Goal: Information Seeking & Learning: Learn about a topic

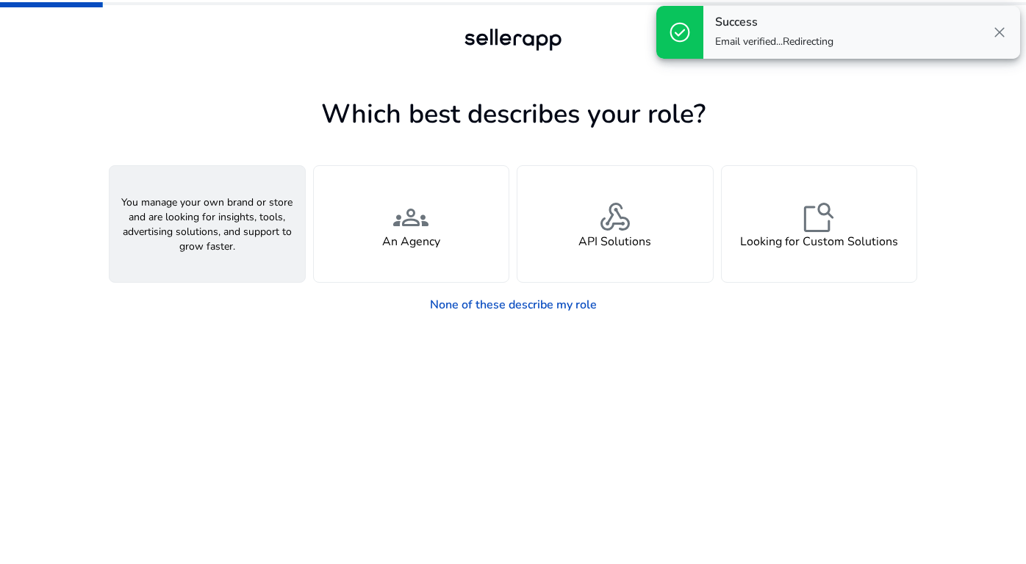
click at [209, 203] on span "person" at bounding box center [207, 217] width 35 height 35
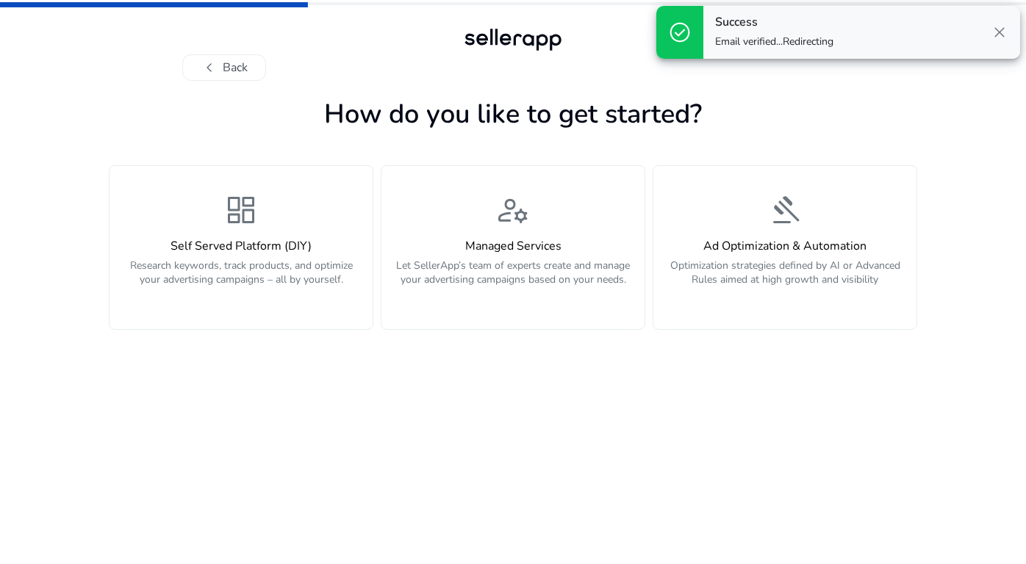
click at [1004, 30] on span "close" at bounding box center [999, 33] width 18 height 18
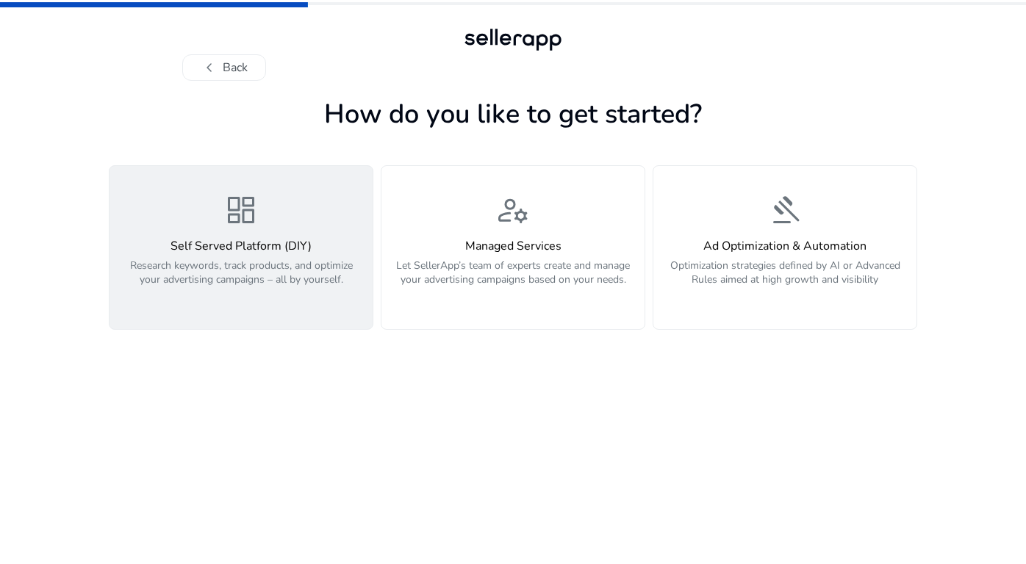
click at [289, 265] on p "Research keywords, track products, and optimize your advertising campaigns – al…" at bounding box center [240, 281] width 245 height 44
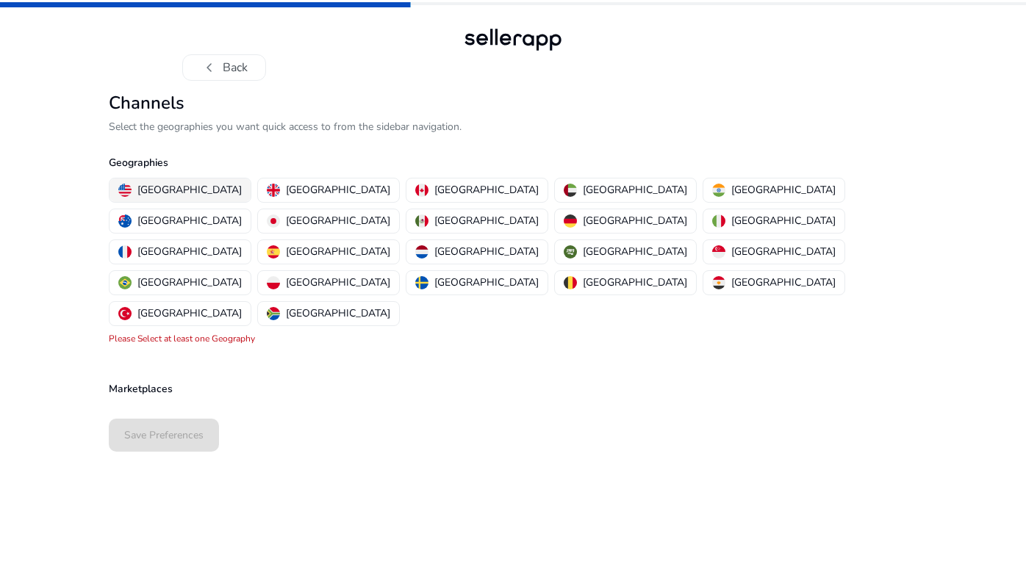
click at [203, 194] on button "[GEOGRAPHIC_DATA]" at bounding box center [179, 191] width 141 height 24
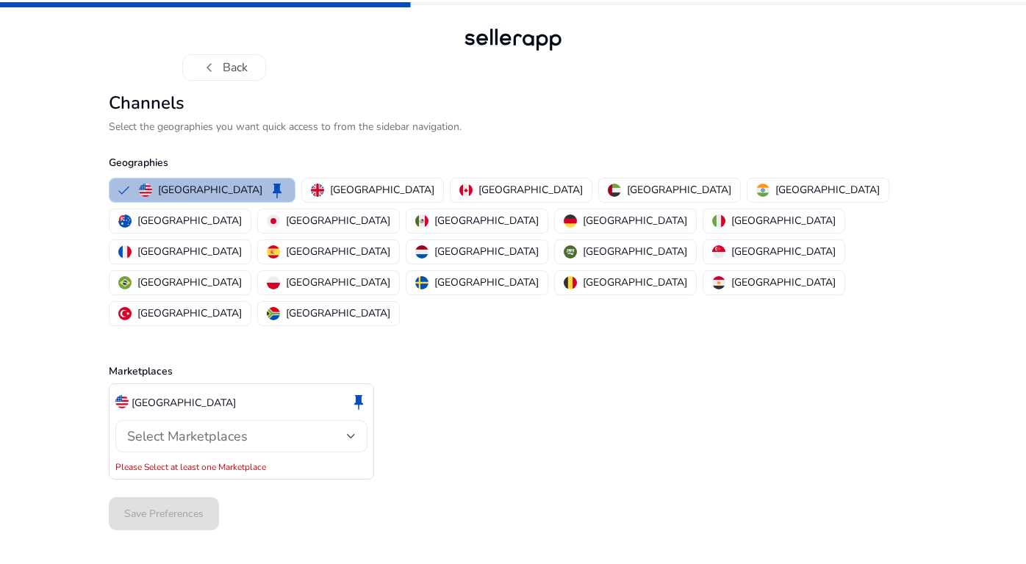
click at [178, 428] on span "Select Marketplaces" at bounding box center [187, 437] width 120 height 18
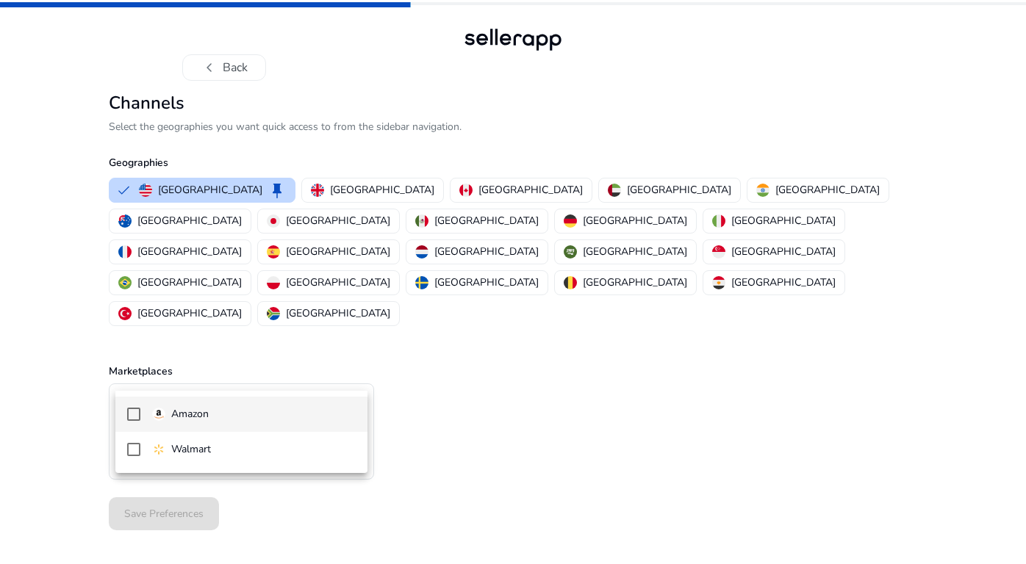
click at [183, 404] on mat-option "Amazon" at bounding box center [241, 414] width 252 height 35
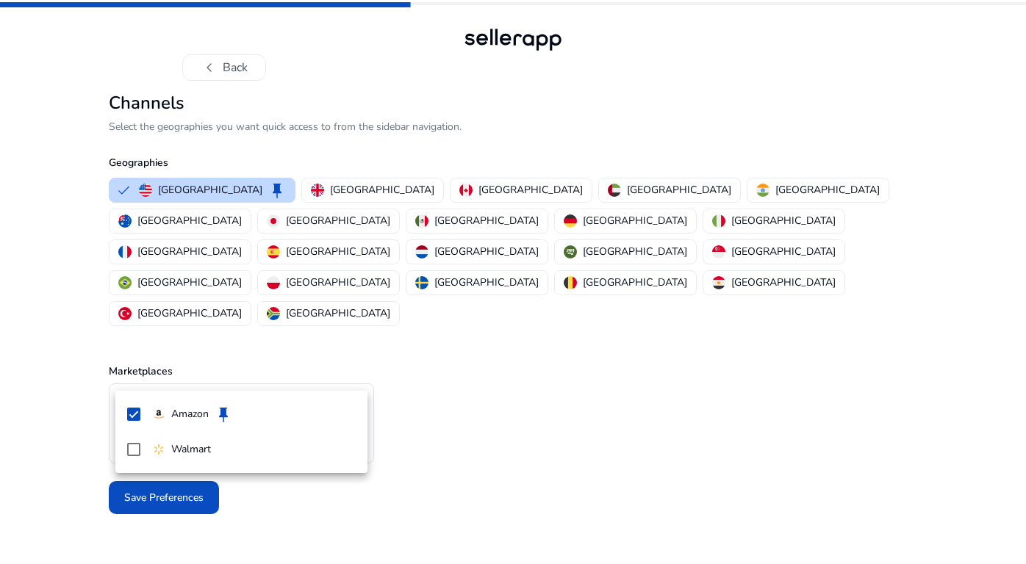
click at [524, 406] on div at bounding box center [513, 282] width 1026 height 564
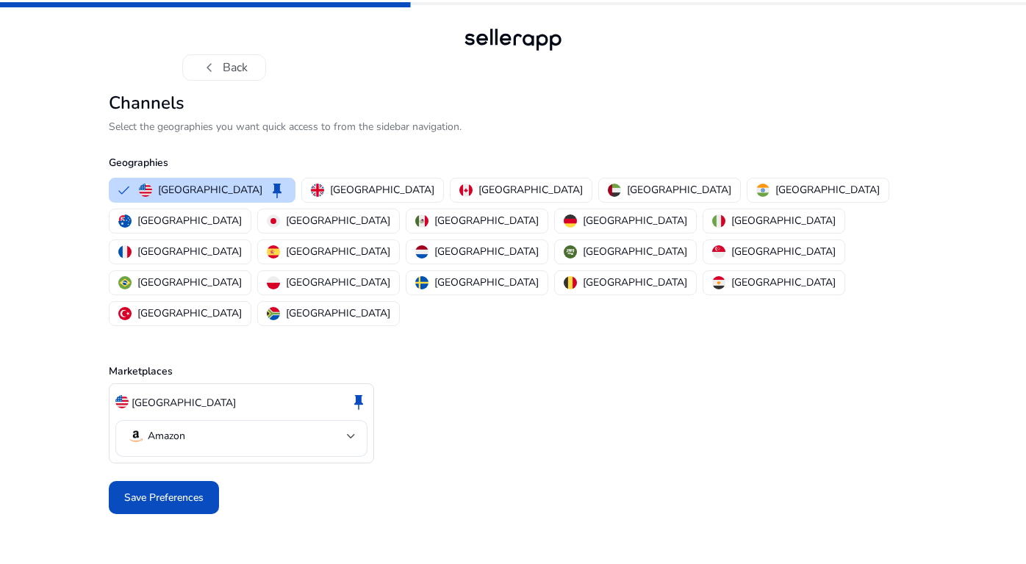
click at [190, 475] on div "Save Preferences" at bounding box center [513, 497] width 808 height 45
click at [184, 480] on span at bounding box center [164, 497] width 110 height 35
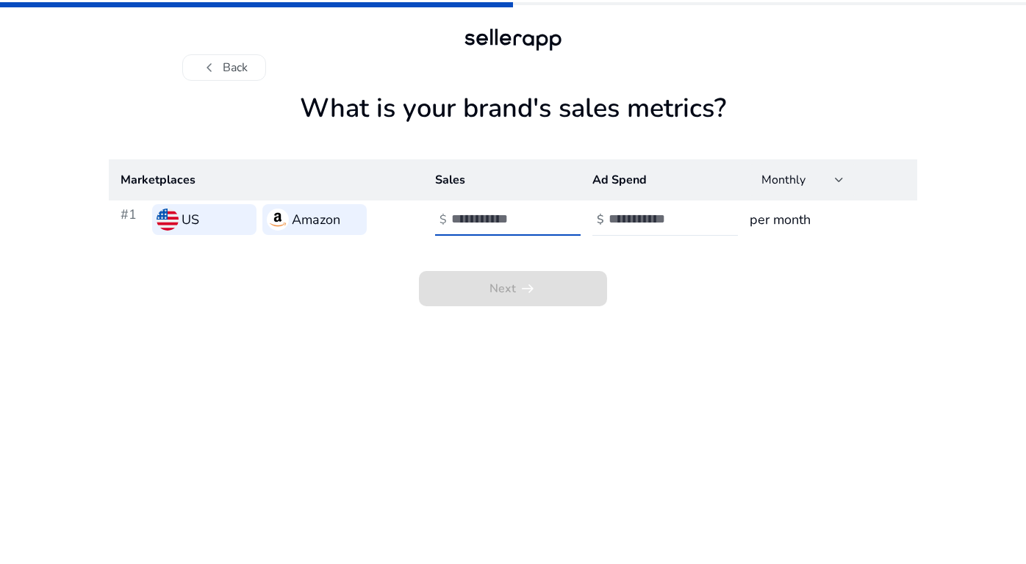
click at [505, 220] on input "number" at bounding box center [500, 219] width 99 height 16
type input "***"
click at [627, 217] on input "number" at bounding box center [657, 219] width 99 height 16
click at [518, 217] on input "***" at bounding box center [500, 219] width 99 height 16
click at [622, 214] on input "number" at bounding box center [657, 219] width 99 height 16
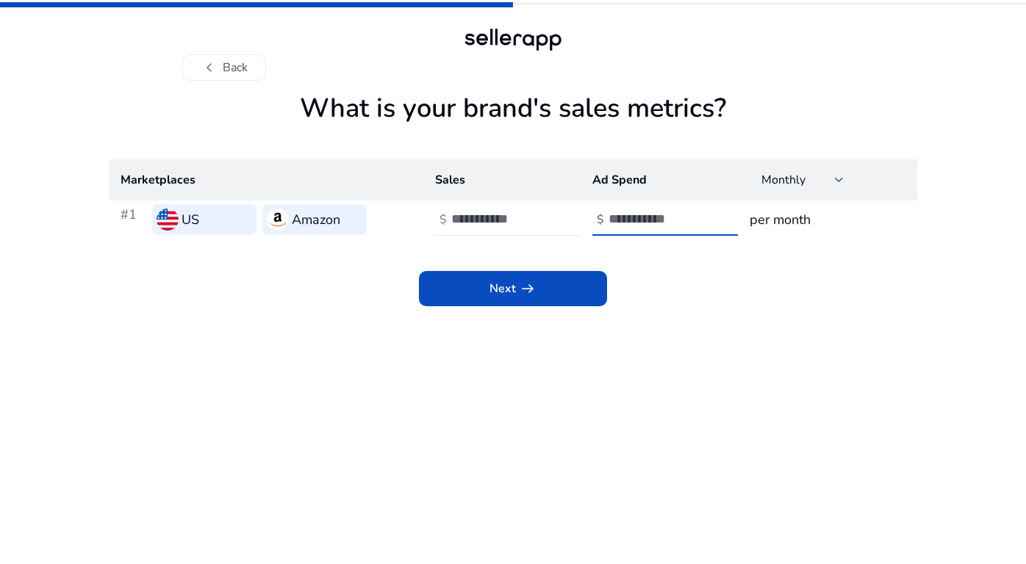
type input "**"
click at [502, 217] on input "***" at bounding box center [500, 219] width 99 height 16
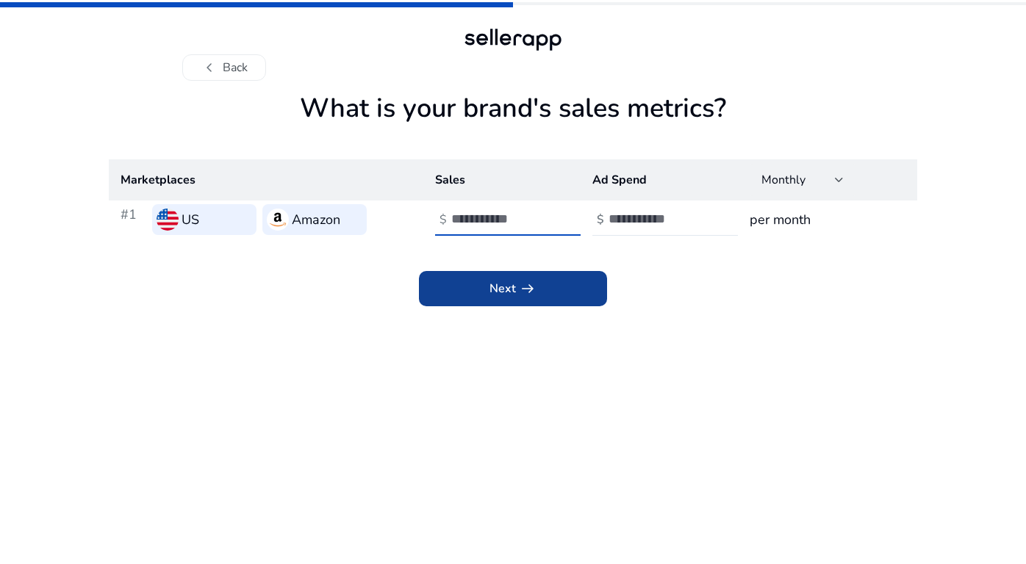
type input "**"
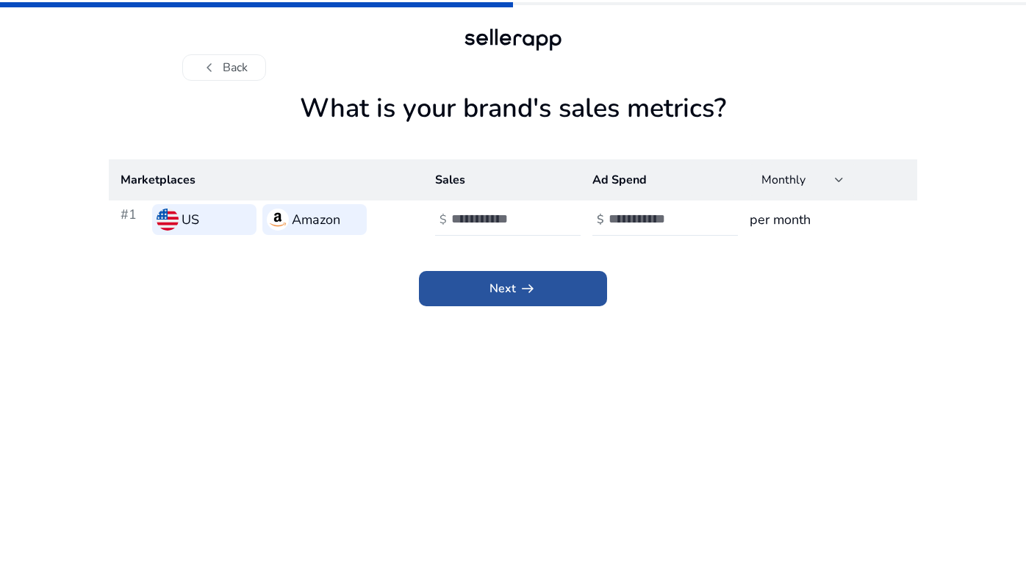
click at [503, 284] on span "Next arrow_right_alt" at bounding box center [512, 289] width 47 height 18
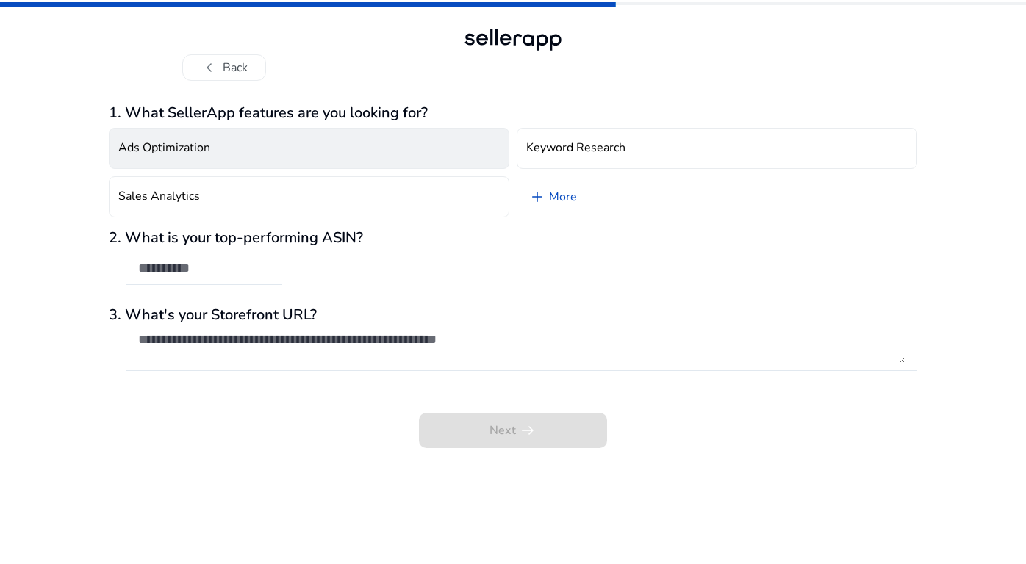
click at [443, 133] on button "Ads Optimization" at bounding box center [309, 148] width 400 height 41
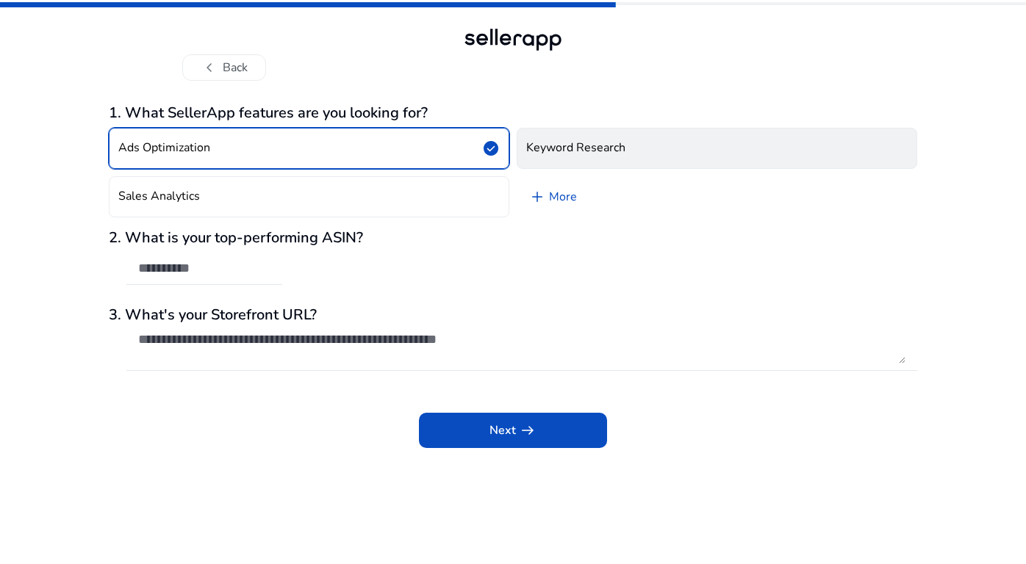
click at [555, 133] on button "Keyword Research" at bounding box center [716, 148] width 400 height 41
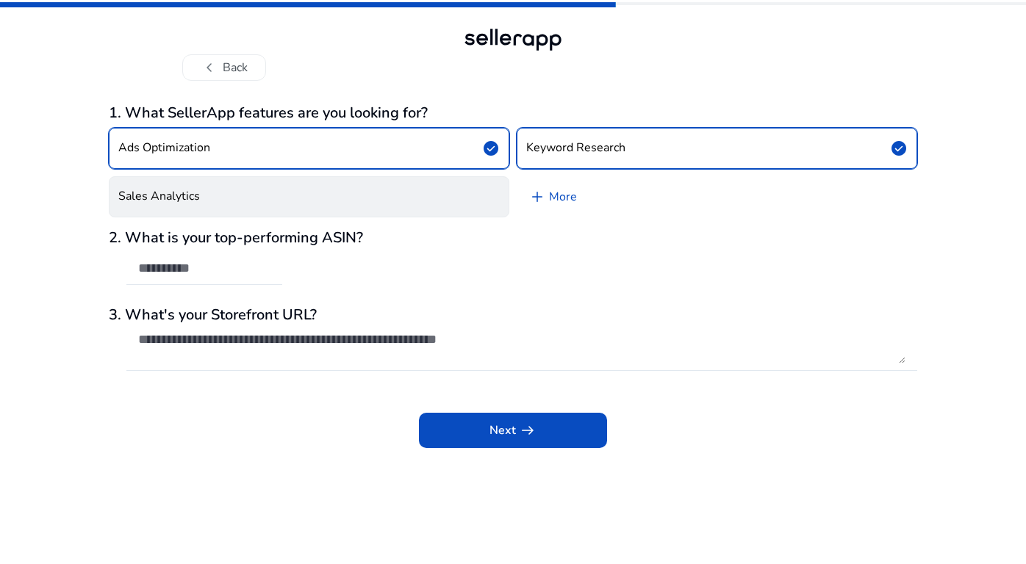
click at [457, 194] on button "Sales Analytics" at bounding box center [309, 196] width 400 height 41
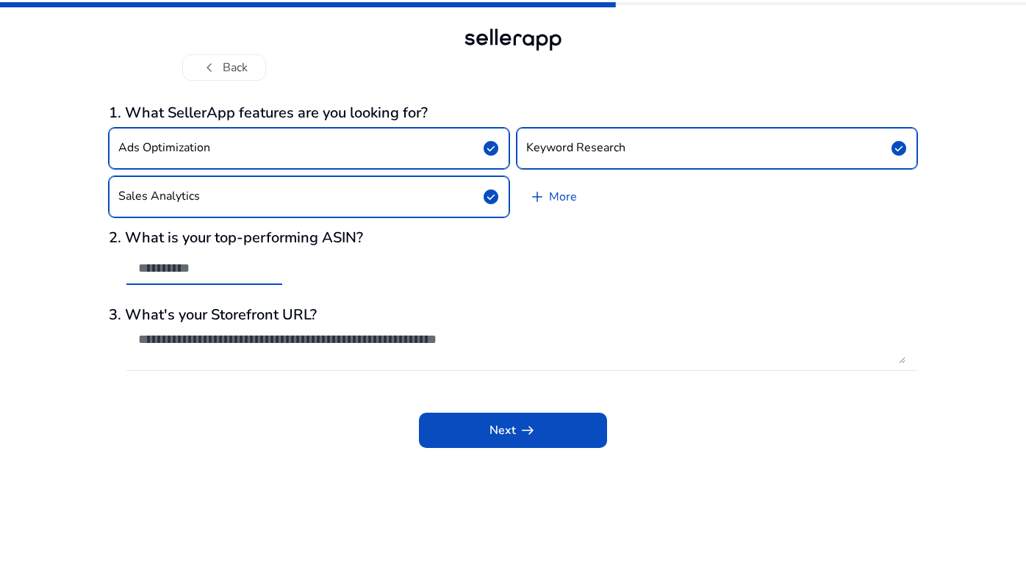
click at [229, 270] on input "text" at bounding box center [204, 268] width 132 height 16
click at [594, 361] on textarea at bounding box center [521, 347] width 767 height 32
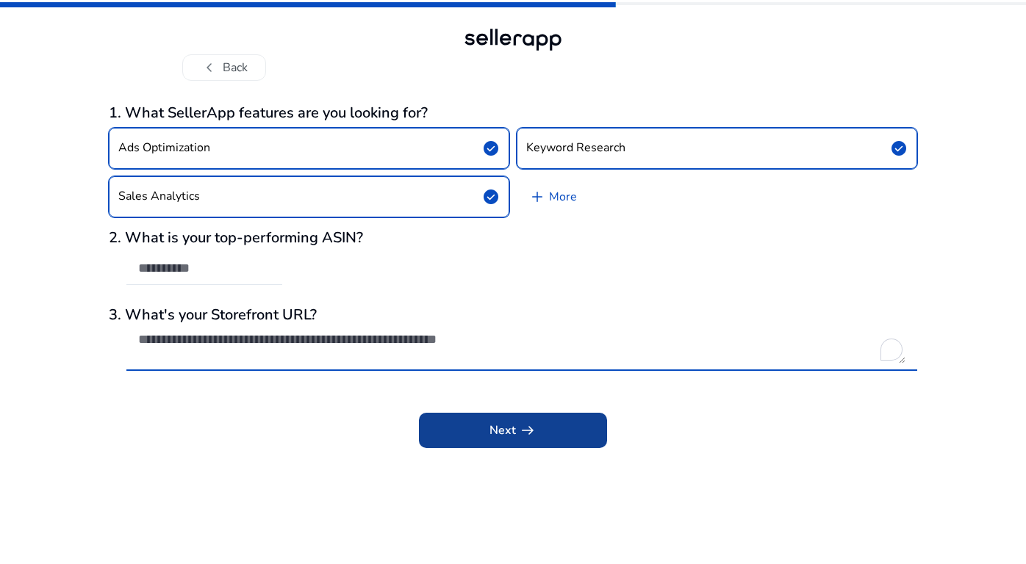
click at [576, 427] on span at bounding box center [513, 430] width 188 height 35
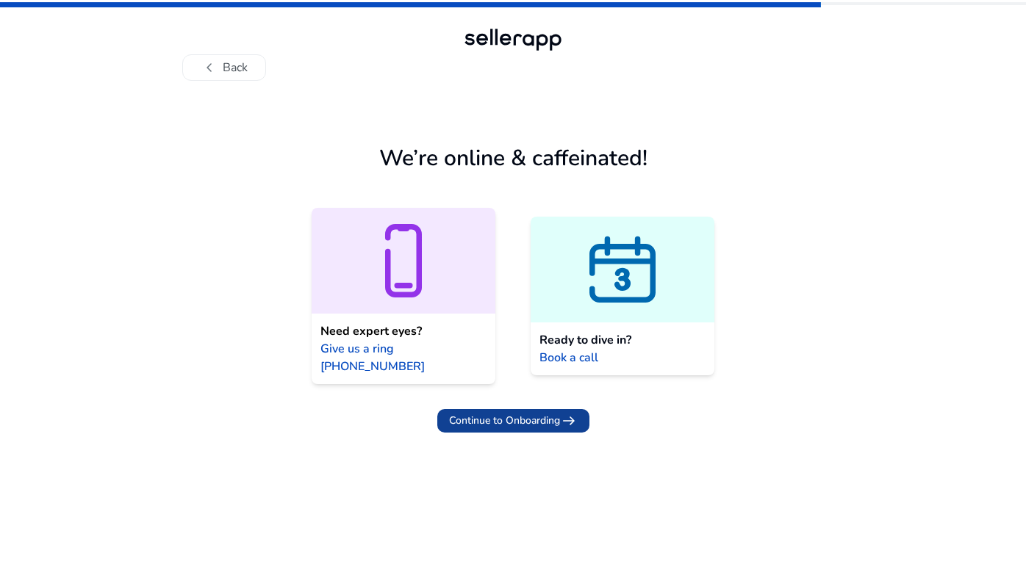
click at [494, 413] on span "Continue to Onboarding" at bounding box center [504, 420] width 111 height 15
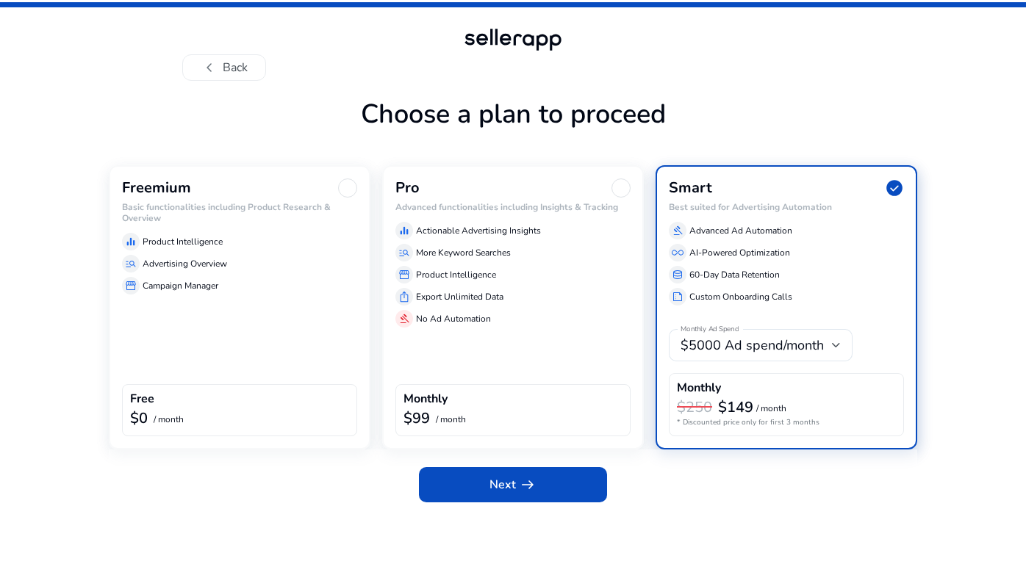
click at [191, 218] on h6 "Basic functionalities including Product Research & Overview" at bounding box center [239, 212] width 235 height 21
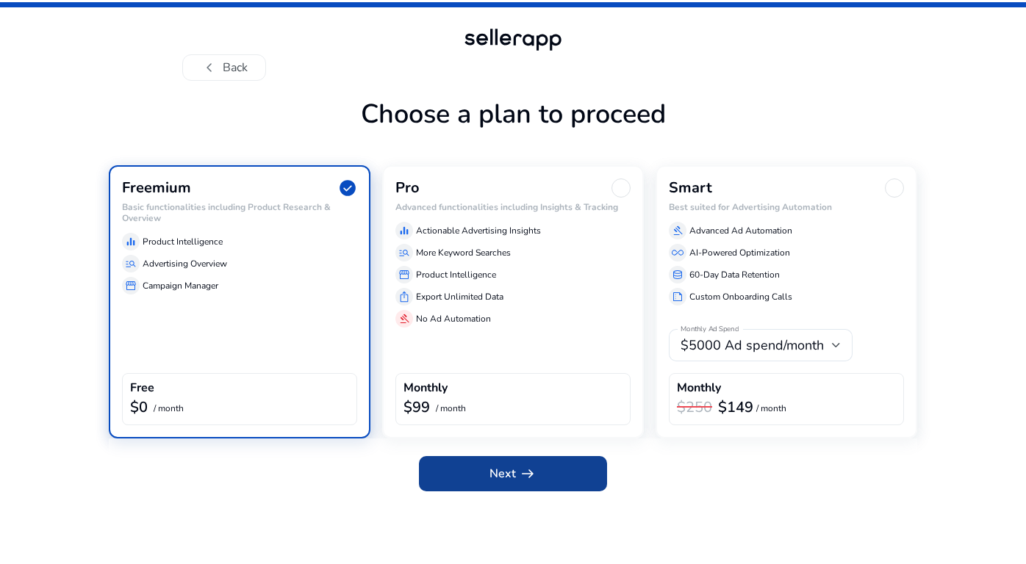
click at [473, 490] on span at bounding box center [513, 473] width 188 height 35
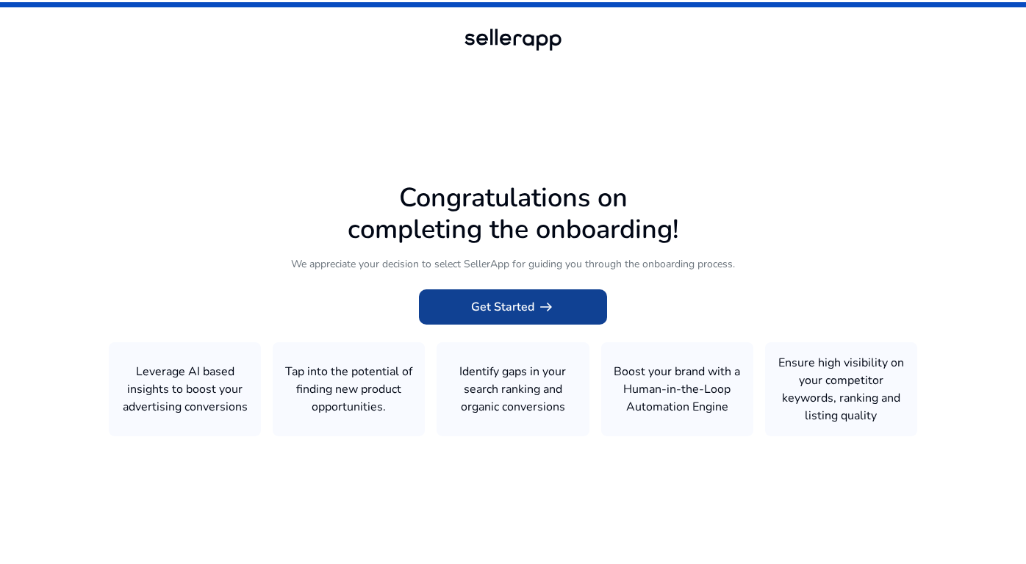
click at [557, 314] on span at bounding box center [513, 306] width 188 height 35
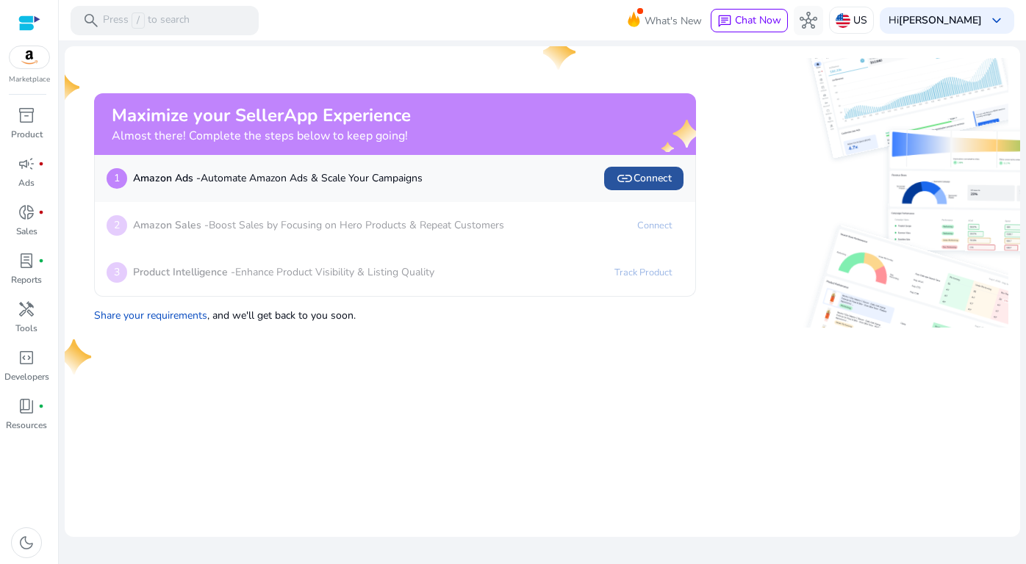
click at [646, 169] on span at bounding box center [643, 178] width 79 height 35
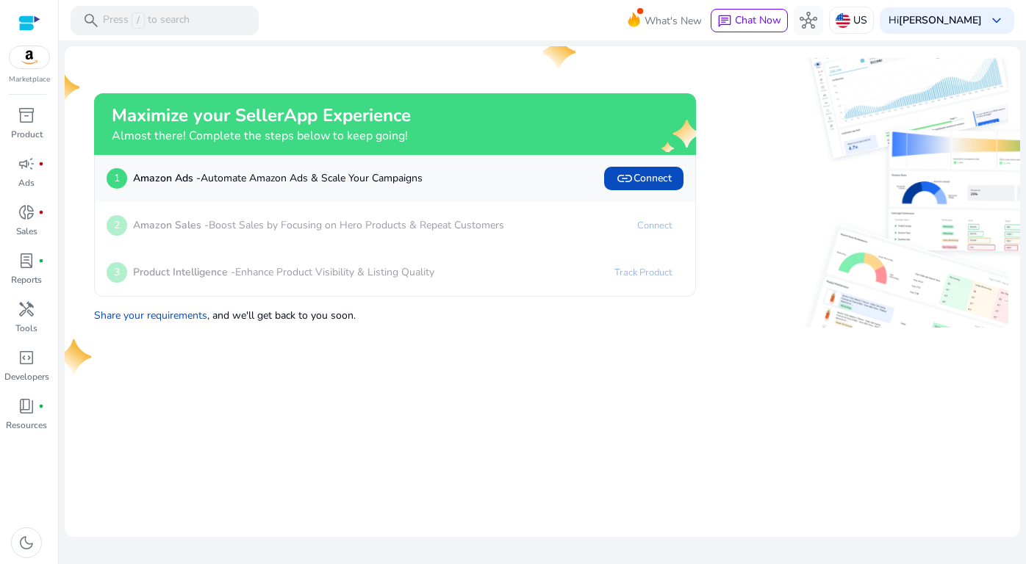
click at [335, 226] on p "Amazon Sales - Boost Sales by Focusing on Hero Products & Repeat Customers" at bounding box center [318, 224] width 371 height 15
click at [461, 226] on p "Amazon Sales - Boost Sales by Focusing on Hero Products & Repeat Customers" at bounding box center [318, 224] width 371 height 15
drag, startPoint x: 407, startPoint y: 281, endPoint x: 274, endPoint y: 275, distance: 133.1
click at [275, 275] on div "3 Product Intelligence - Enhance Product Visibility & Listing Quality" at bounding box center [271, 273] width 328 height 24
click at [274, 275] on p "Product Intelligence - Enhance Product Visibility & Listing Quality" at bounding box center [283, 271] width 301 height 15
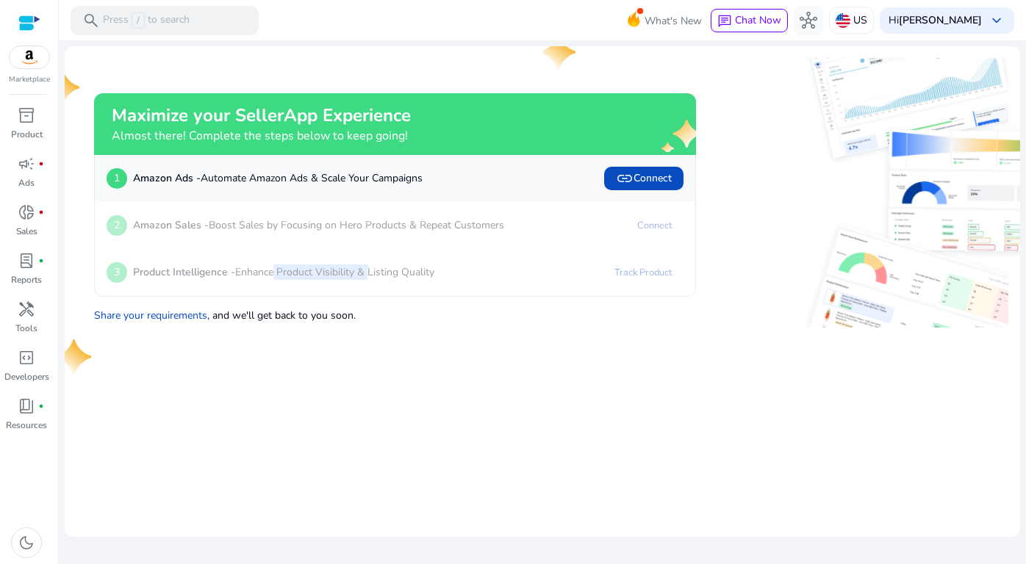
drag, startPoint x: 274, startPoint y: 275, endPoint x: 367, endPoint y: 275, distance: 93.3
click at [367, 275] on p "Product Intelligence - Enhance Product Visibility & Listing Quality" at bounding box center [283, 271] width 301 height 15
drag, startPoint x: 273, startPoint y: 111, endPoint x: 298, endPoint y: 126, distance: 29.4
click at [298, 126] on h2 "Maximize your SellerApp Experience" at bounding box center [261, 115] width 299 height 21
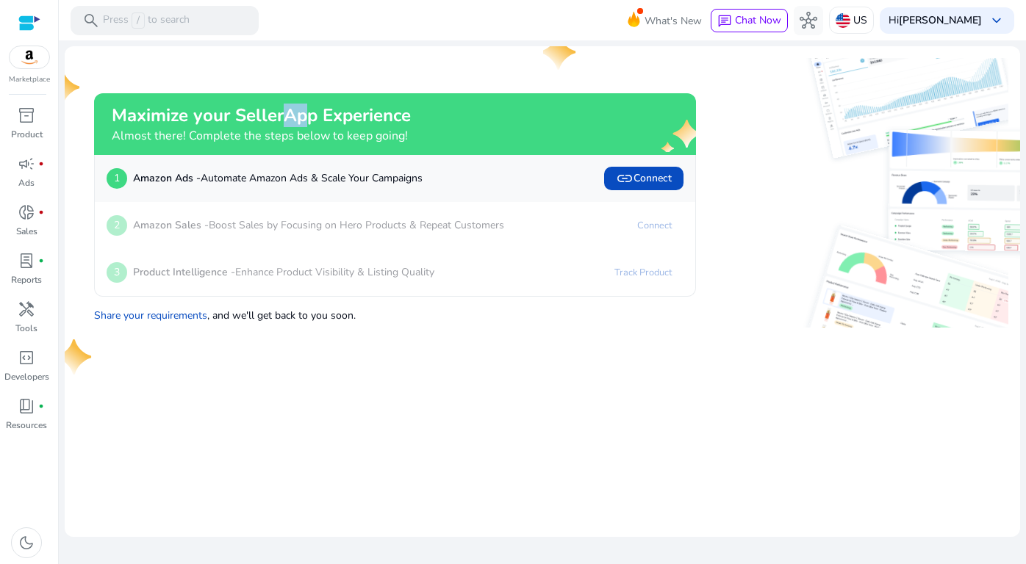
click at [298, 126] on h2 "Maximize your SellerApp Experience" at bounding box center [261, 115] width 299 height 21
click at [651, 172] on span "link Connect" at bounding box center [644, 179] width 56 height 18
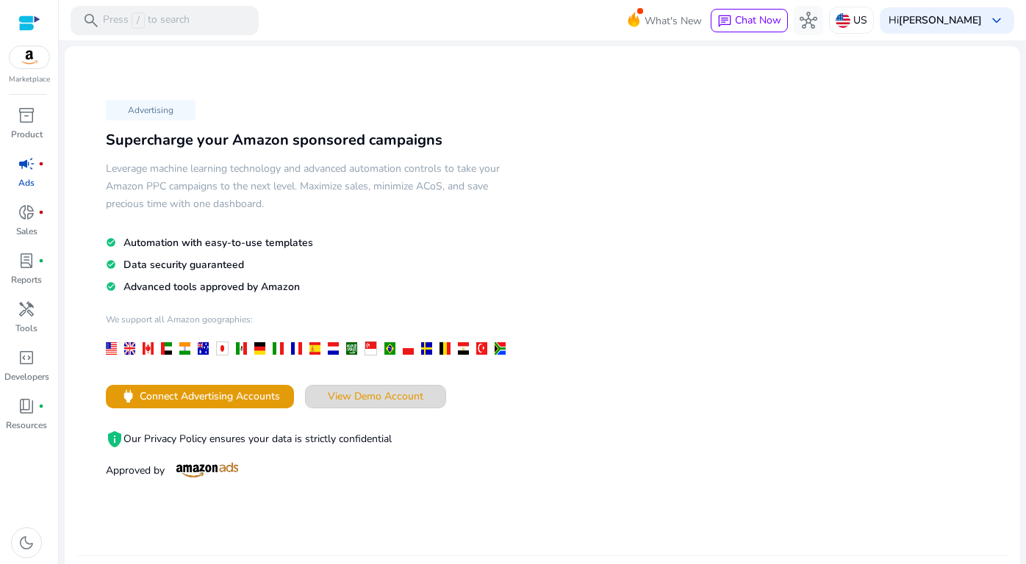
click at [377, 389] on span "View Demo Account" at bounding box center [376, 396] width 96 height 15
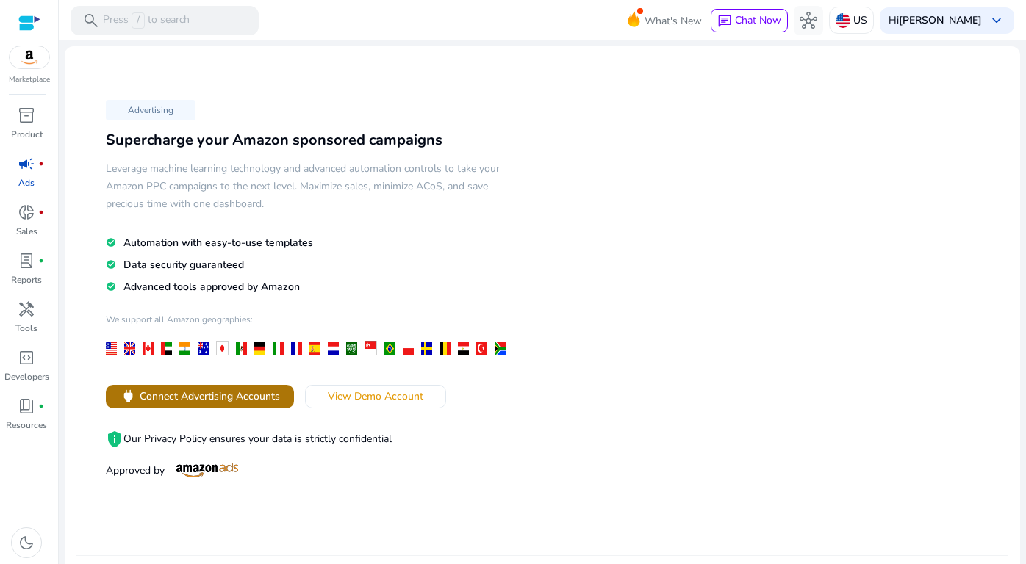
click at [211, 382] on span at bounding box center [200, 396] width 188 height 35
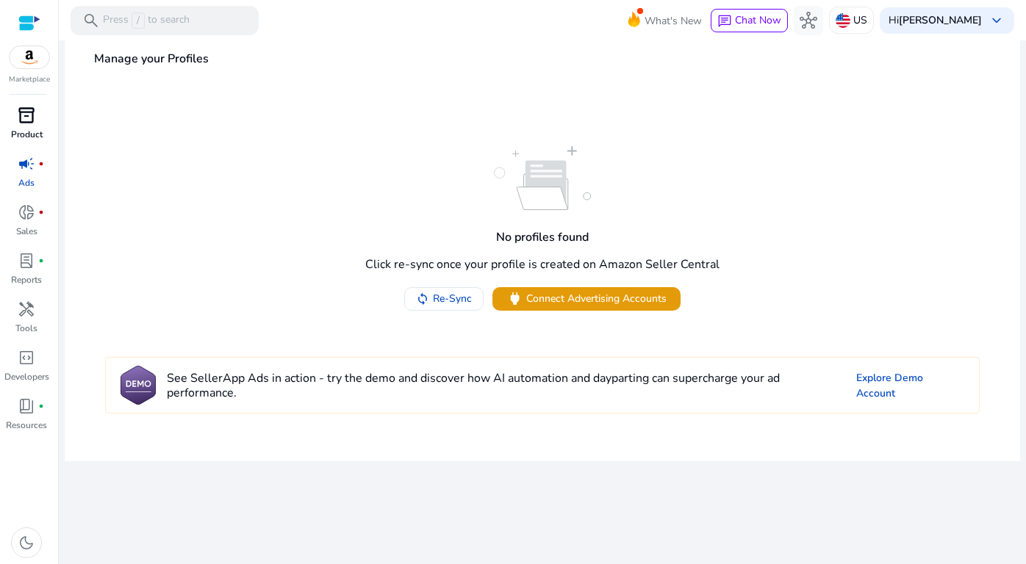
click at [29, 113] on span "inventory_2" at bounding box center [27, 116] width 18 height 18
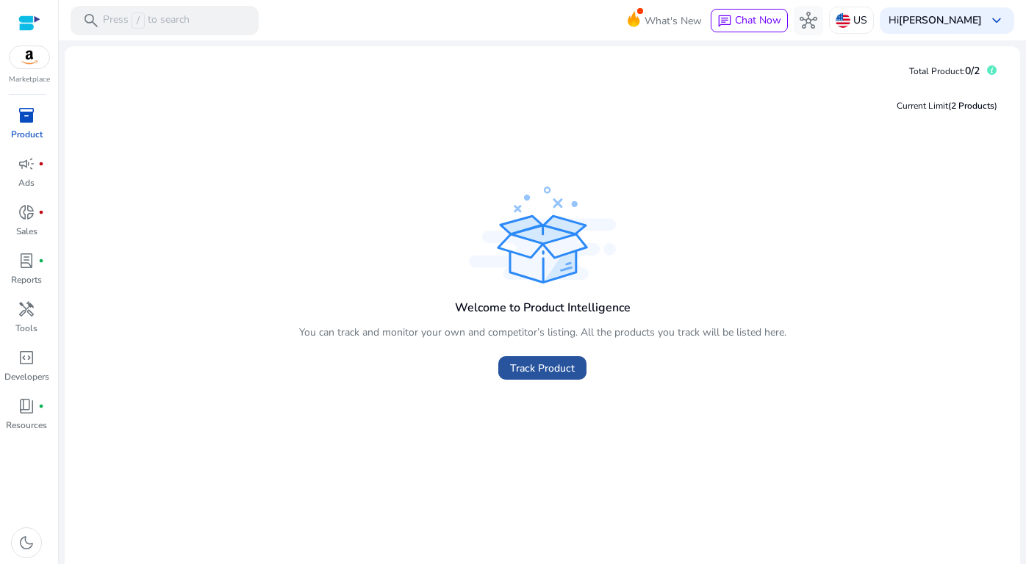
click at [512, 365] on span "Track Product" at bounding box center [542, 368] width 65 height 15
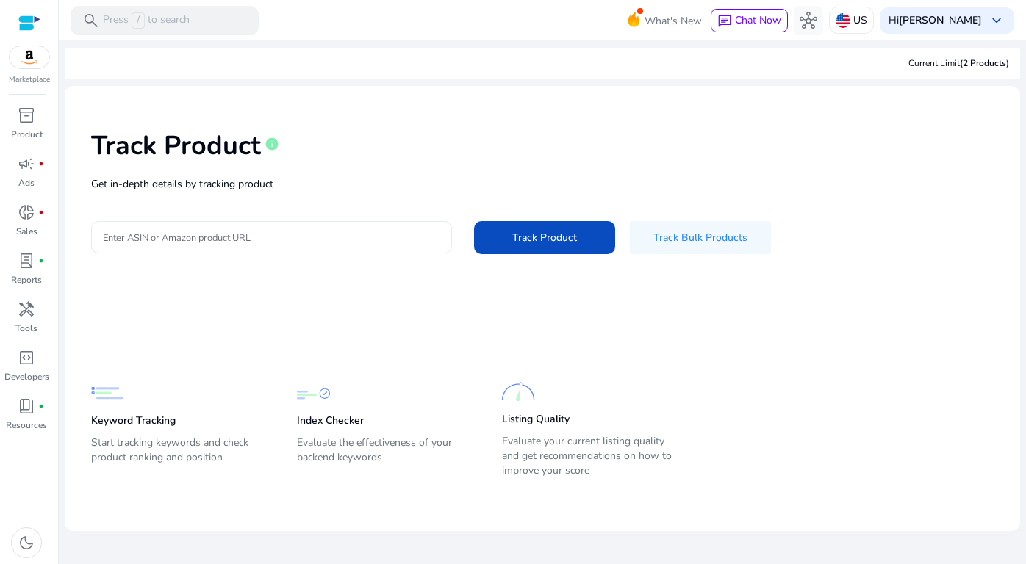
click at [363, 246] on div at bounding box center [271, 237] width 337 height 32
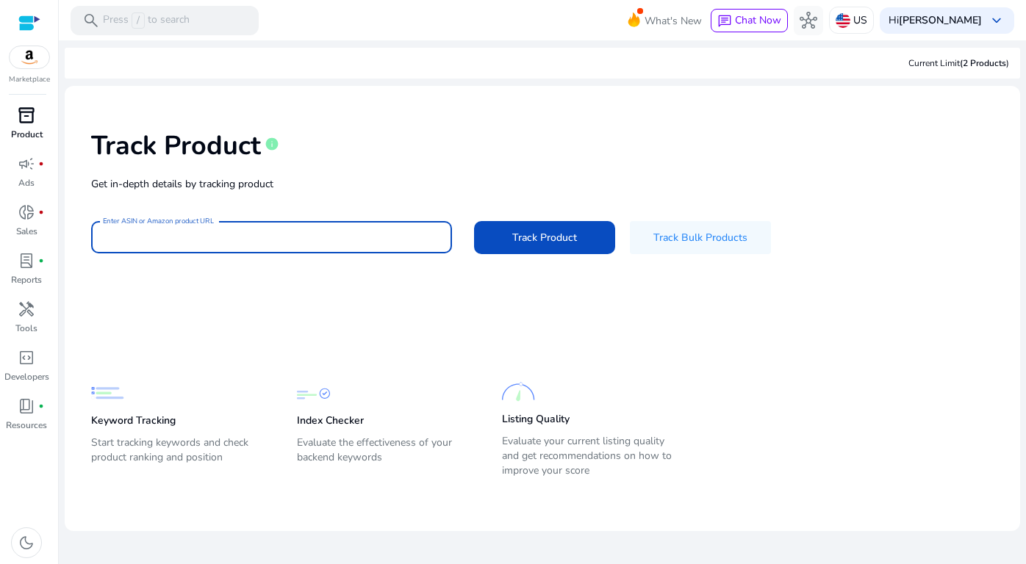
click at [27, 132] on p "Product" at bounding box center [27, 134] width 32 height 13
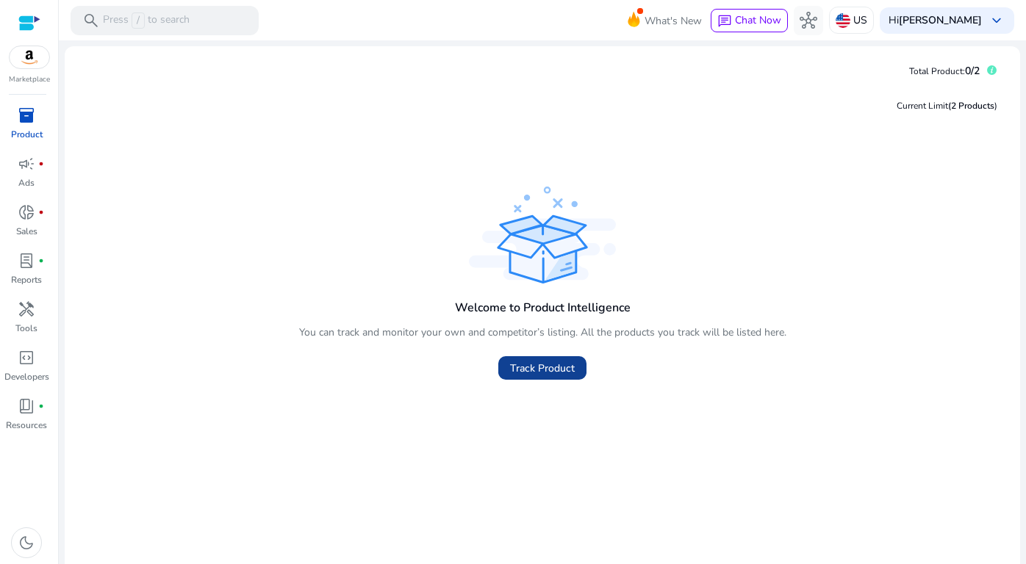
click at [560, 370] on span "Track Product" at bounding box center [542, 368] width 65 height 15
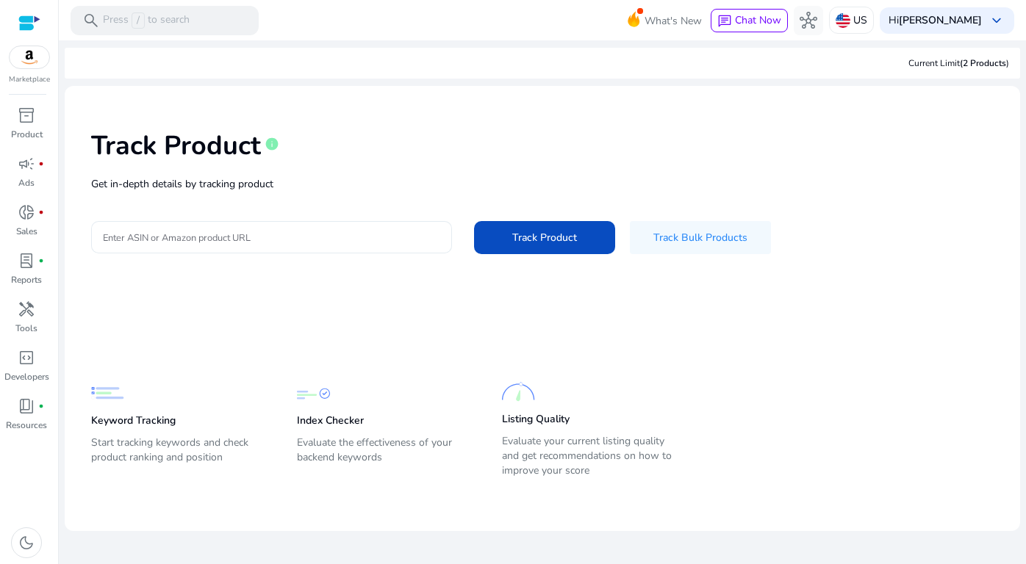
click at [415, 245] on div at bounding box center [271, 237] width 337 height 32
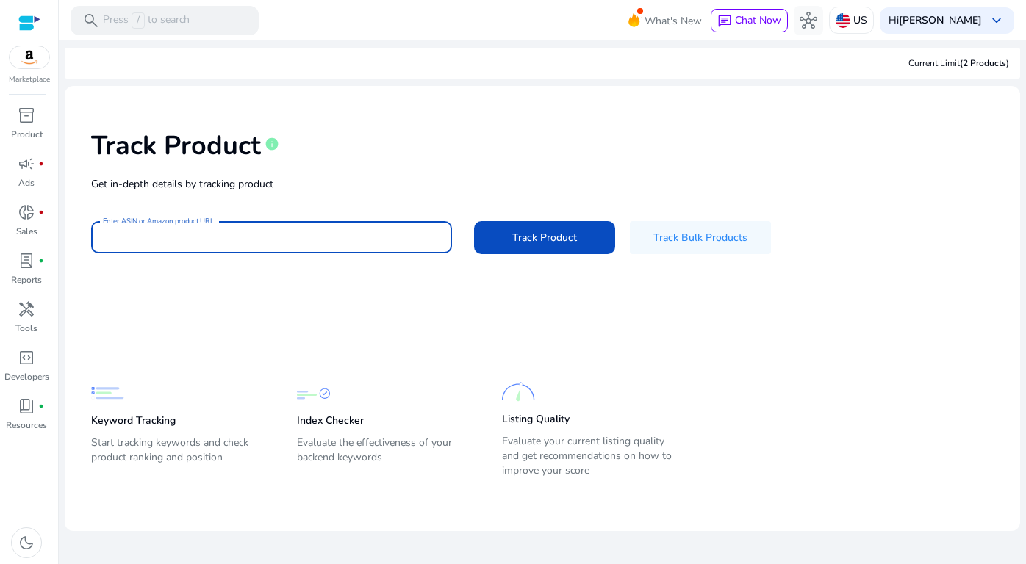
paste input "**********"
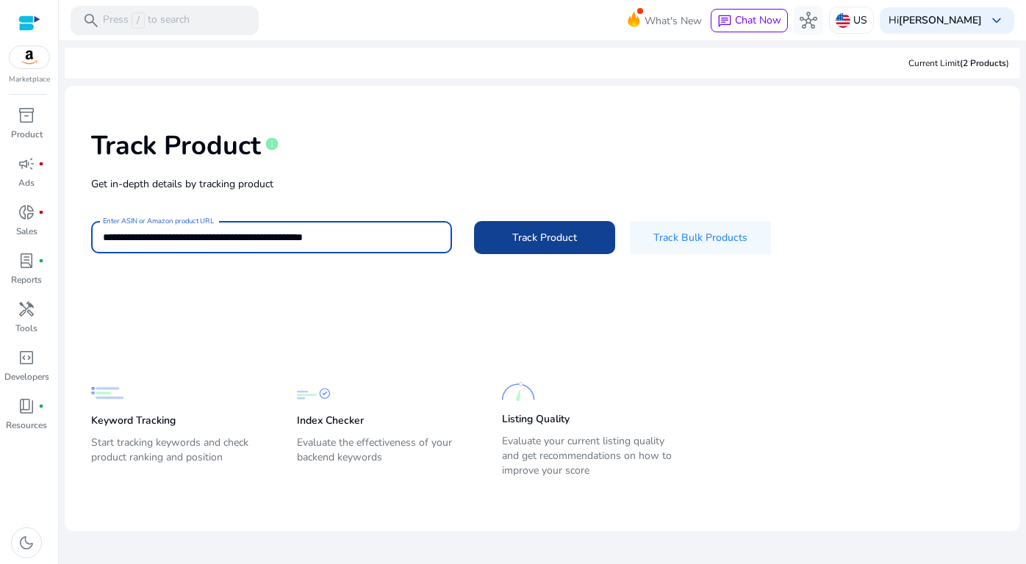
type input "**********"
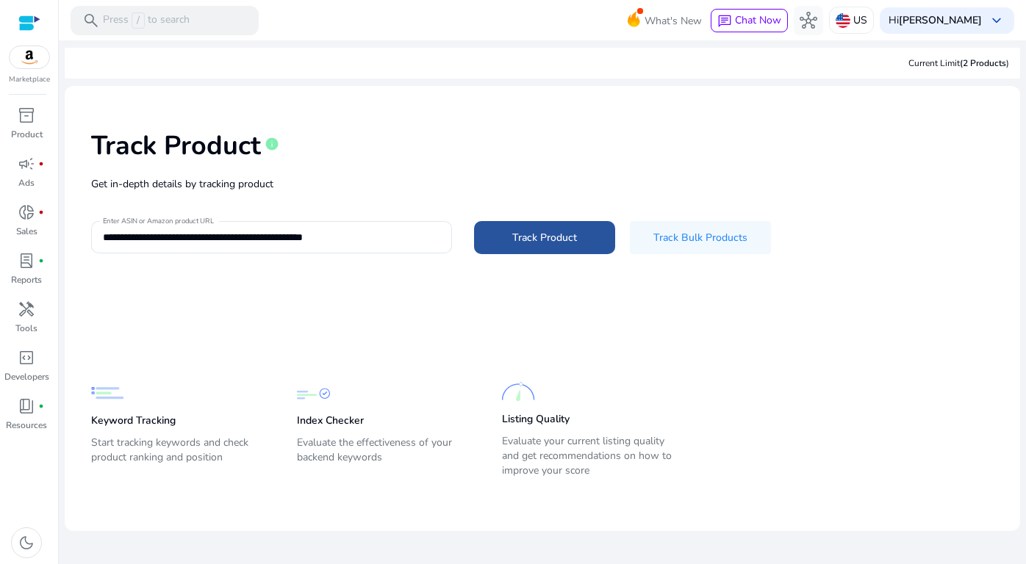
click at [518, 228] on span at bounding box center [544, 237] width 141 height 35
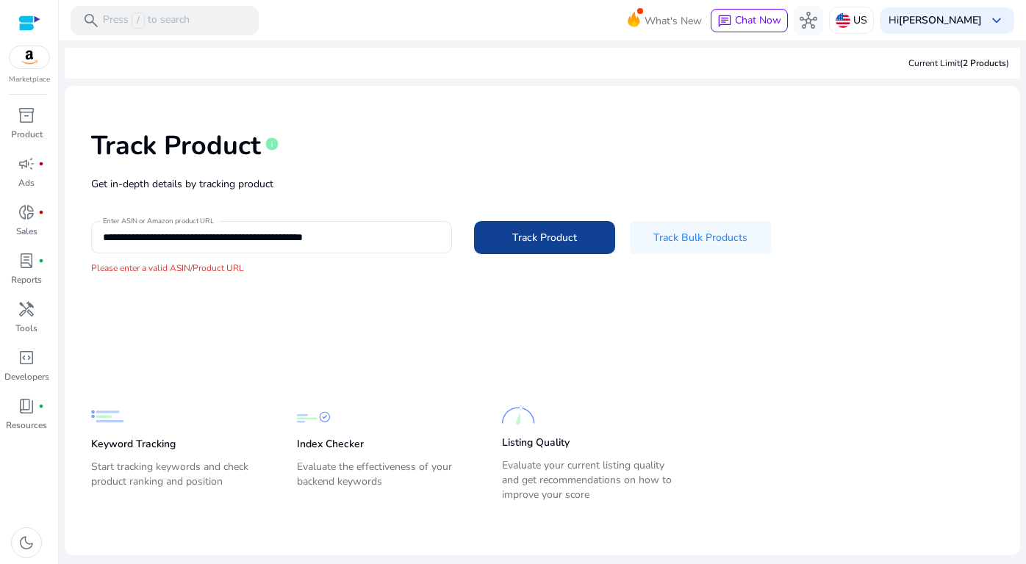
click at [522, 239] on span "Track Product" at bounding box center [544, 237] width 65 height 15
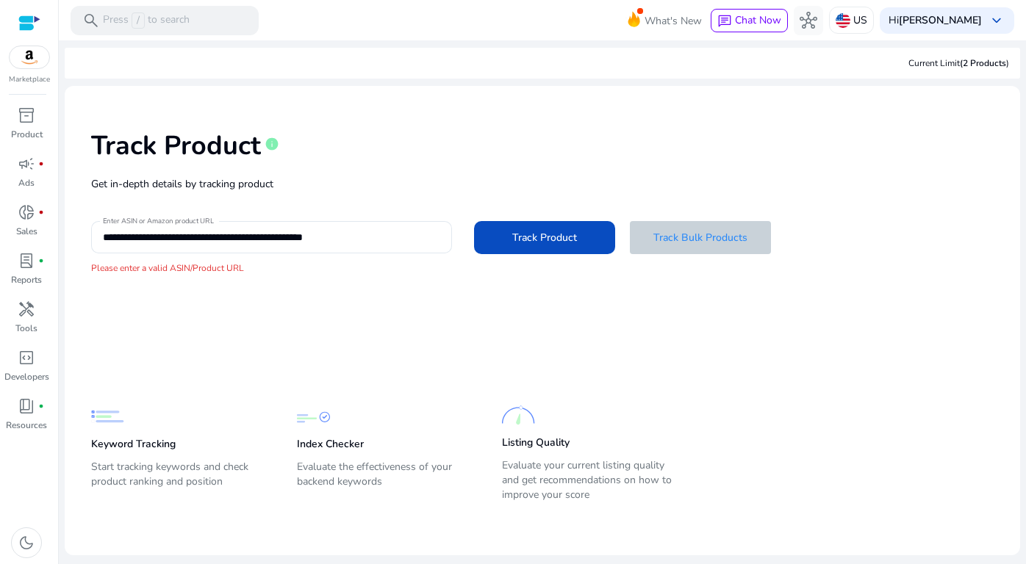
click at [669, 237] on span "Track Bulk Products" at bounding box center [700, 237] width 94 height 15
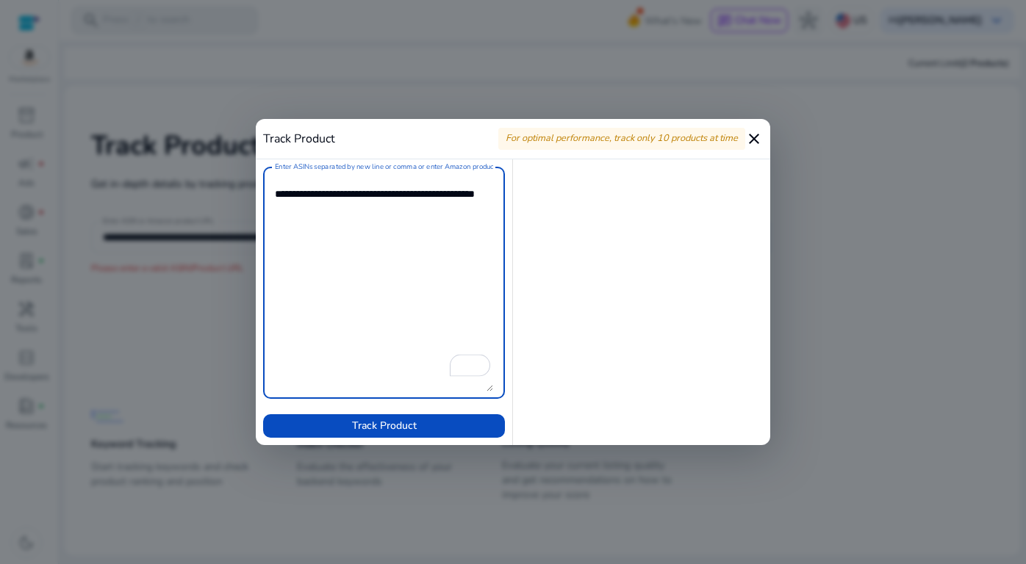
type textarea "**********"
click at [752, 134] on mat-icon "close" at bounding box center [754, 139] width 18 height 18
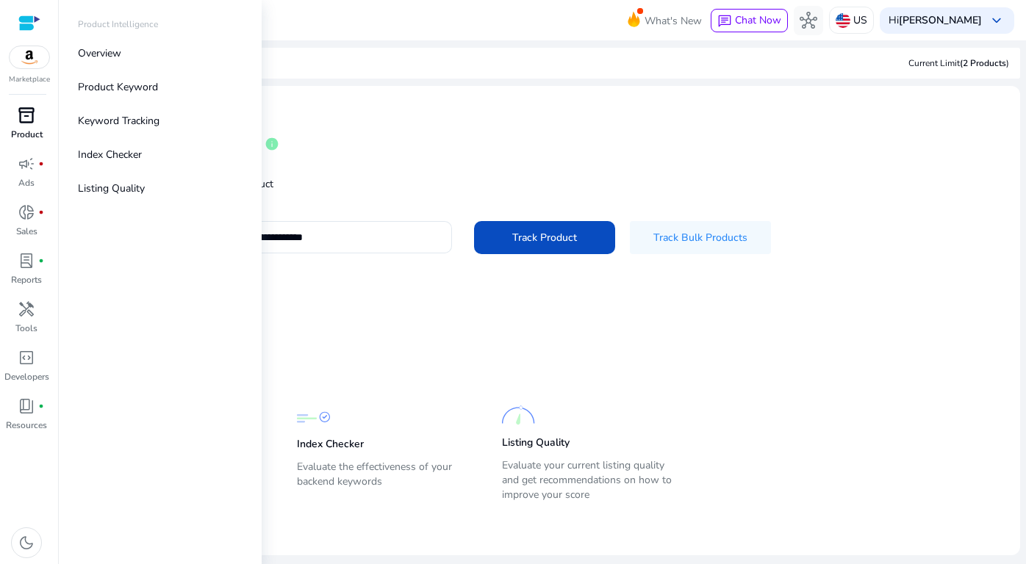
click at [37, 109] on div "inventory_2" at bounding box center [26, 116] width 41 height 24
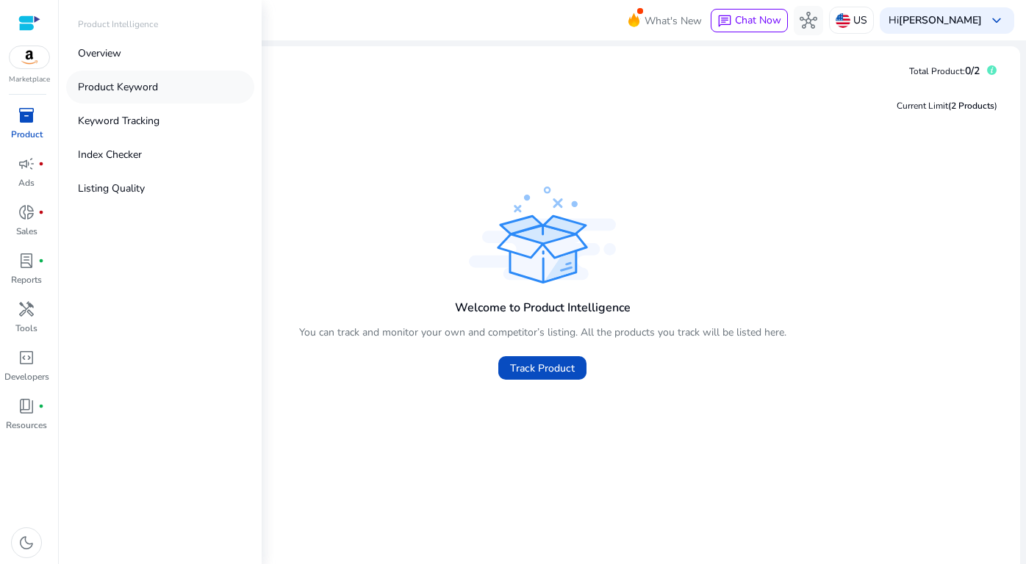
click at [118, 88] on p "Product Keyword" at bounding box center [118, 86] width 80 height 15
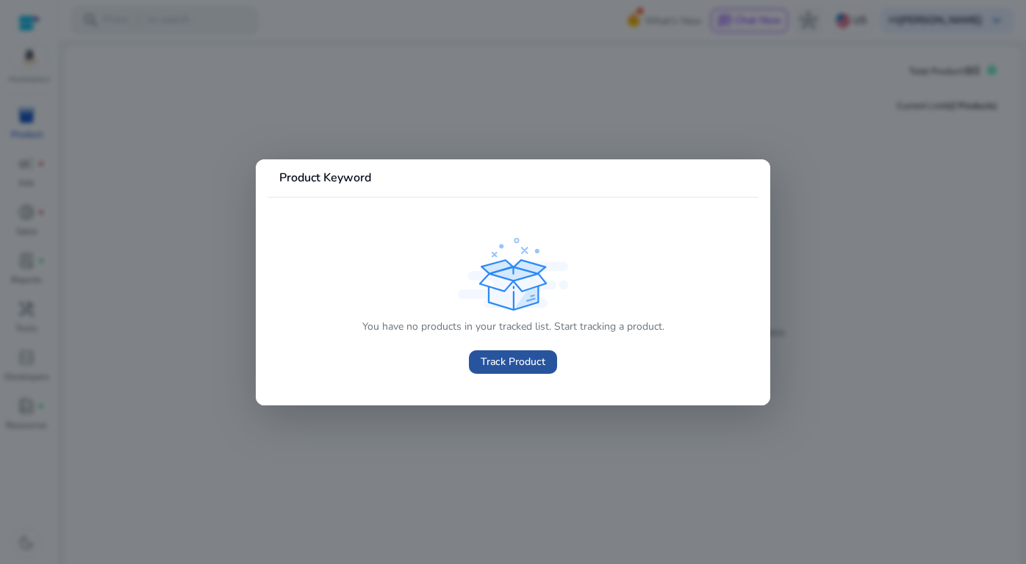
click at [512, 373] on span at bounding box center [513, 362] width 88 height 35
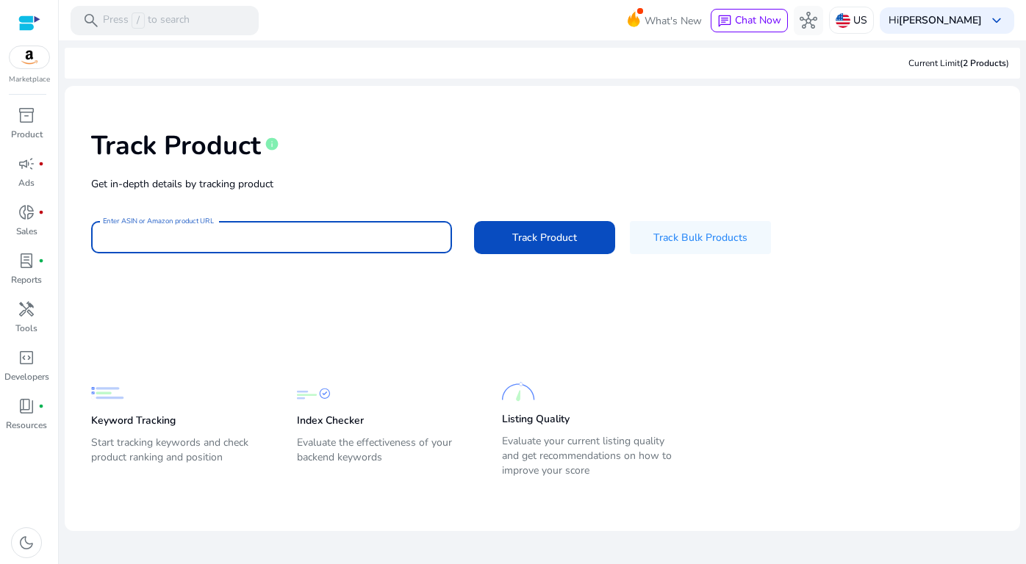
click at [279, 233] on input "Enter ASIN or Amazon product URL" at bounding box center [271, 237] width 337 height 16
click at [30, 10] on div at bounding box center [29, 23] width 22 height 46
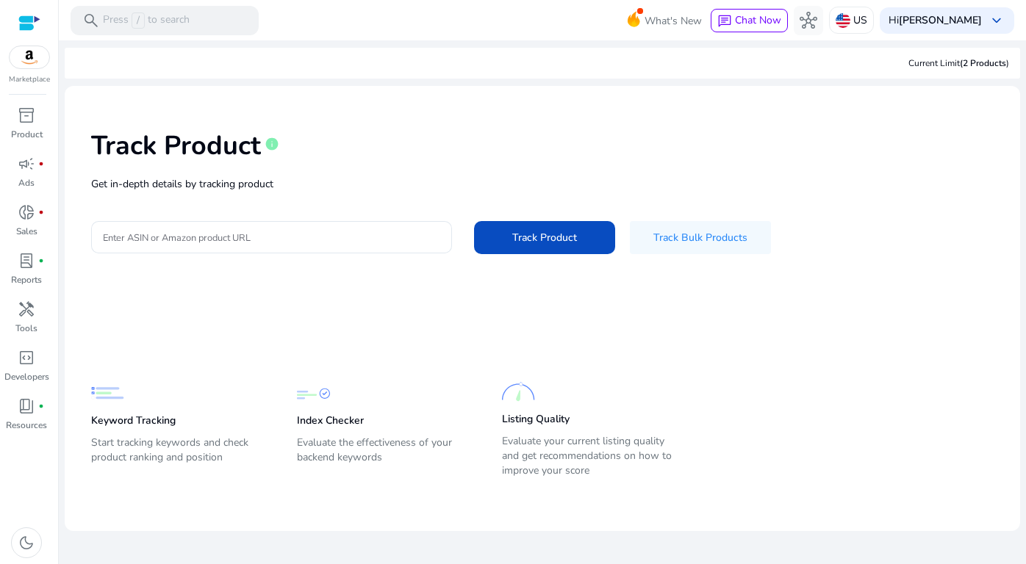
click at [30, 26] on div at bounding box center [29, 23] width 22 height 17
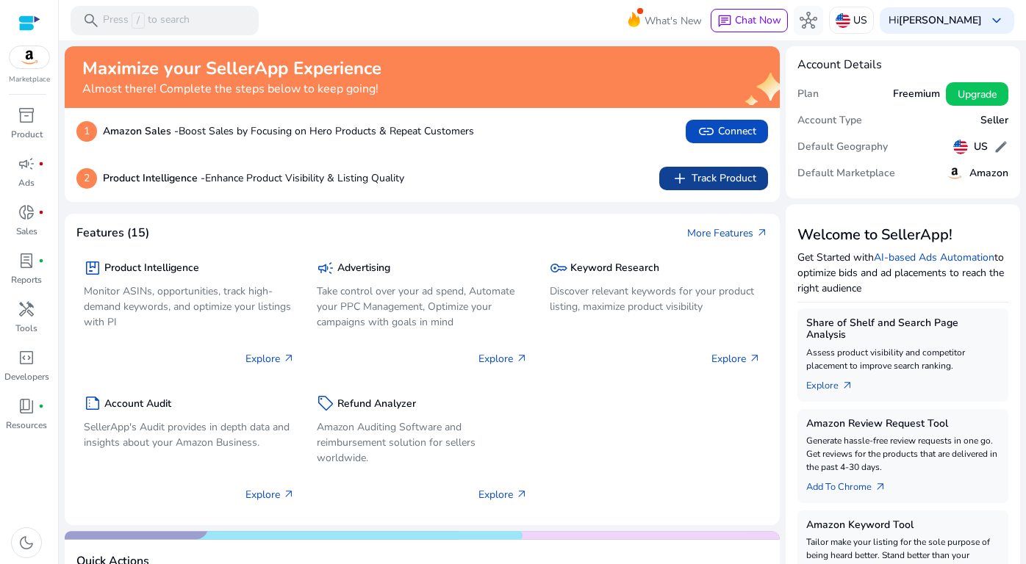
click at [677, 177] on span "add" at bounding box center [680, 179] width 18 height 18
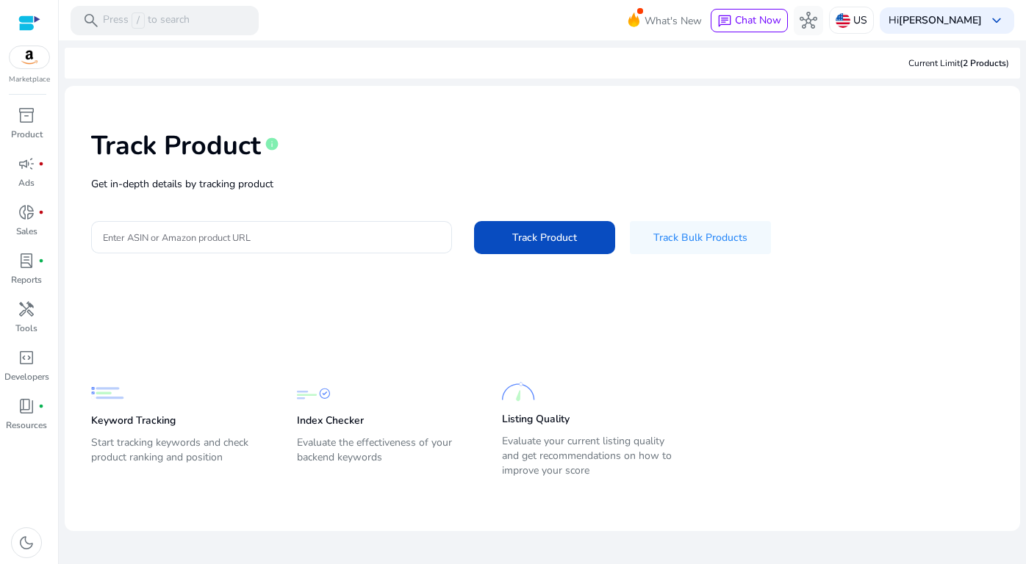
click at [14, 27] on div "Marketplace" at bounding box center [29, 42] width 58 height 85
click at [20, 26] on div at bounding box center [29, 23] width 22 height 17
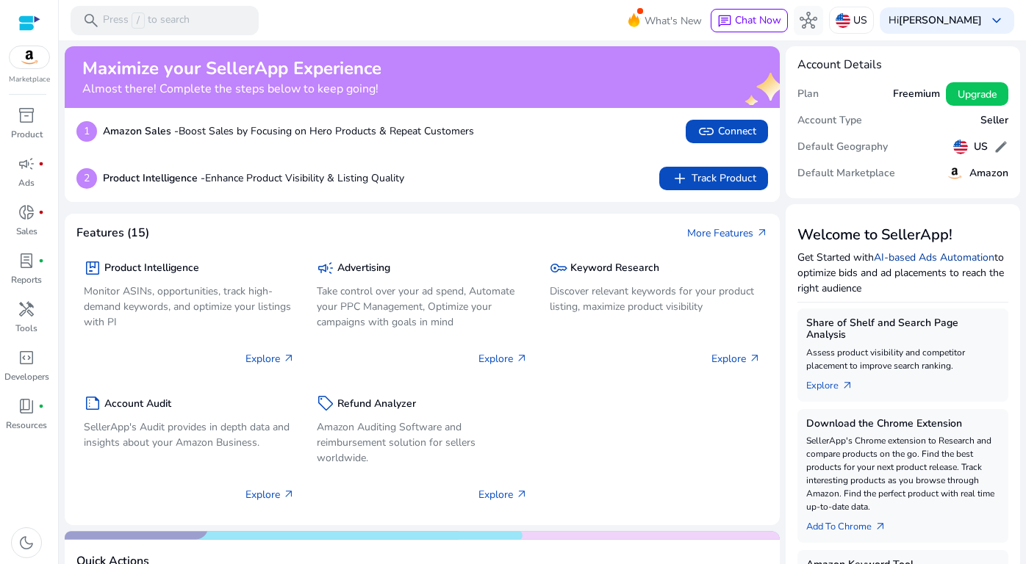
scroll to position [21, 0]
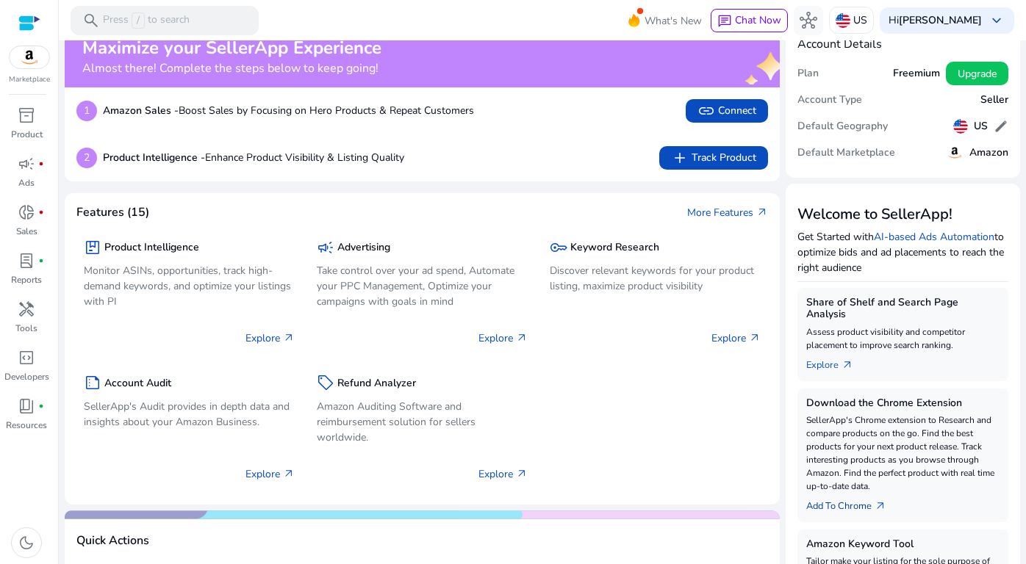
click at [860, 497] on link "Add To Chrome arrow_outward" at bounding box center [852, 503] width 92 height 21
click at [858, 493] on link "Add To Chrome arrow_outward" at bounding box center [852, 503] width 92 height 21
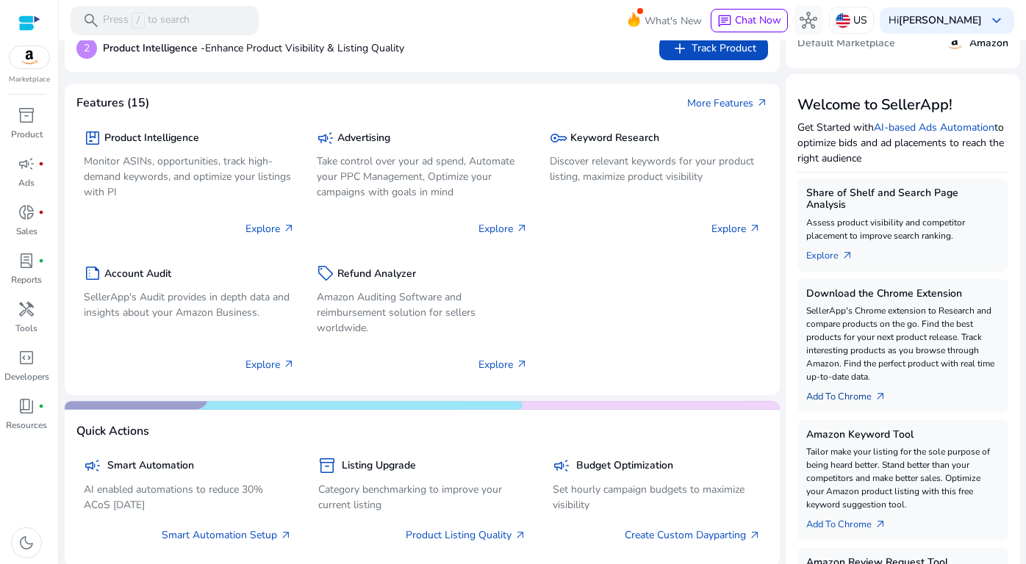
scroll to position [203, 0]
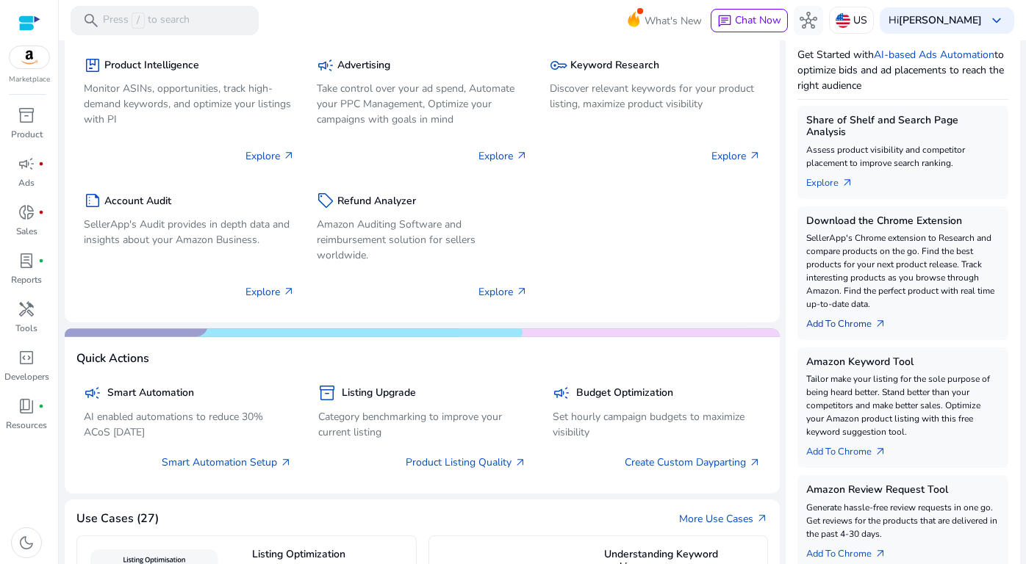
click at [854, 313] on link "Add To Chrome arrow_outward" at bounding box center [852, 321] width 92 height 21
click at [853, 439] on link "Add To Chrome arrow_outward" at bounding box center [852, 449] width 92 height 21
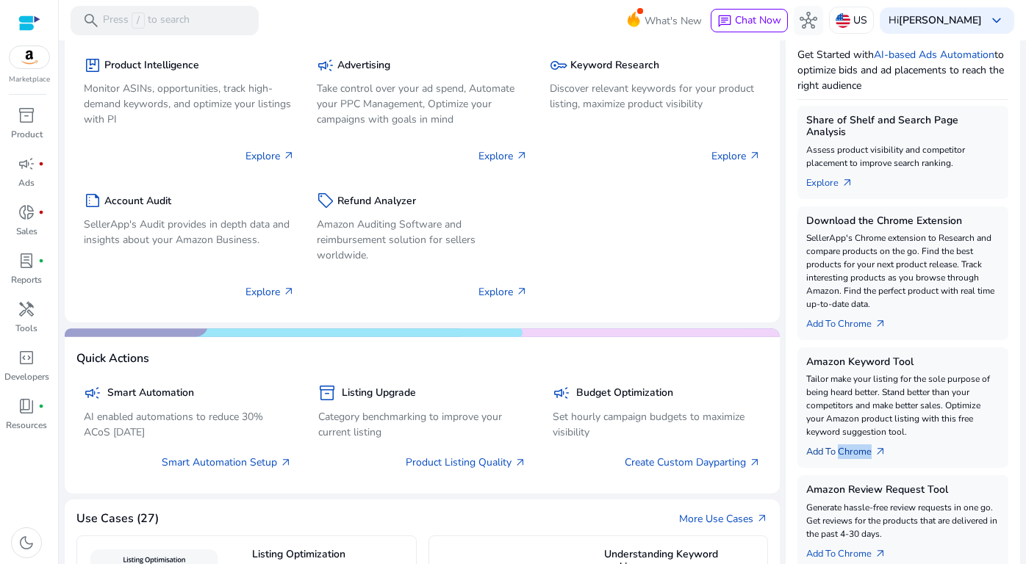
click at [853, 439] on link "Add To Chrome arrow_outward" at bounding box center [852, 449] width 92 height 21
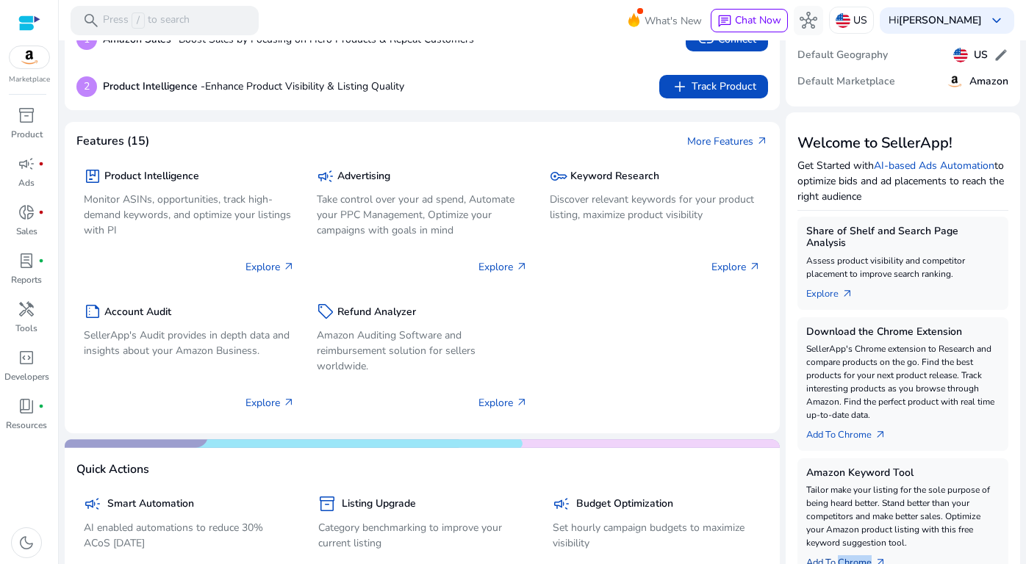
scroll to position [80, 0]
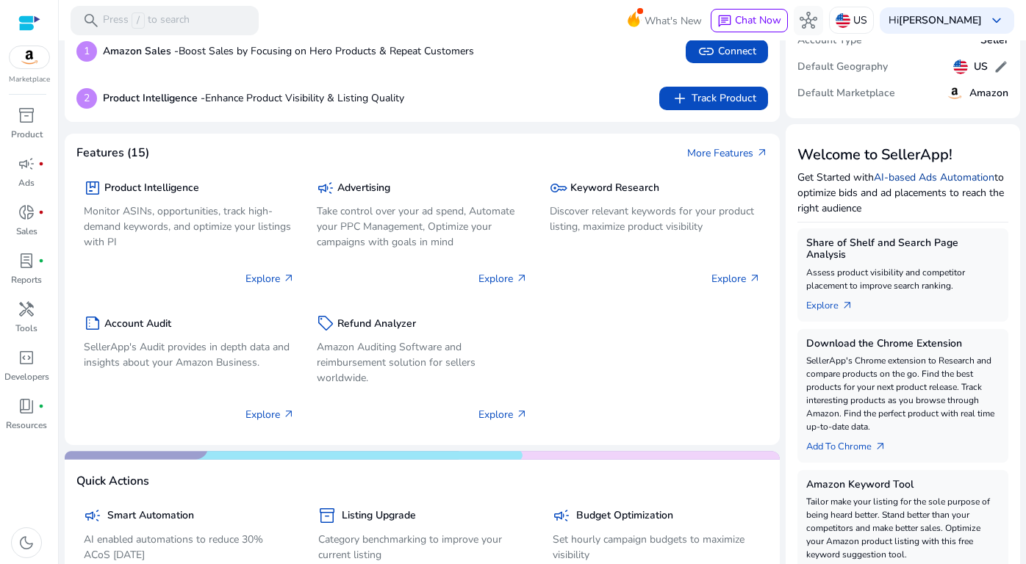
click at [898, 181] on link "AI-based Ads Automation" at bounding box center [933, 177] width 120 height 14
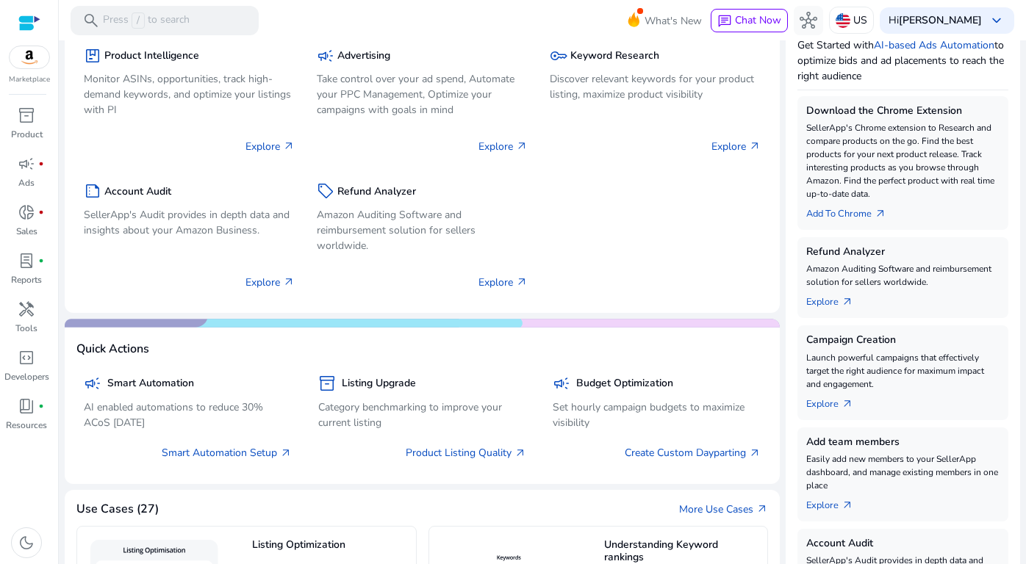
scroll to position [212, 0]
click at [836, 214] on link "Add To Chrome arrow_outward" at bounding box center [852, 211] width 92 height 21
click at [864, 214] on link "Add To Chrome arrow_outward" at bounding box center [852, 211] width 92 height 21
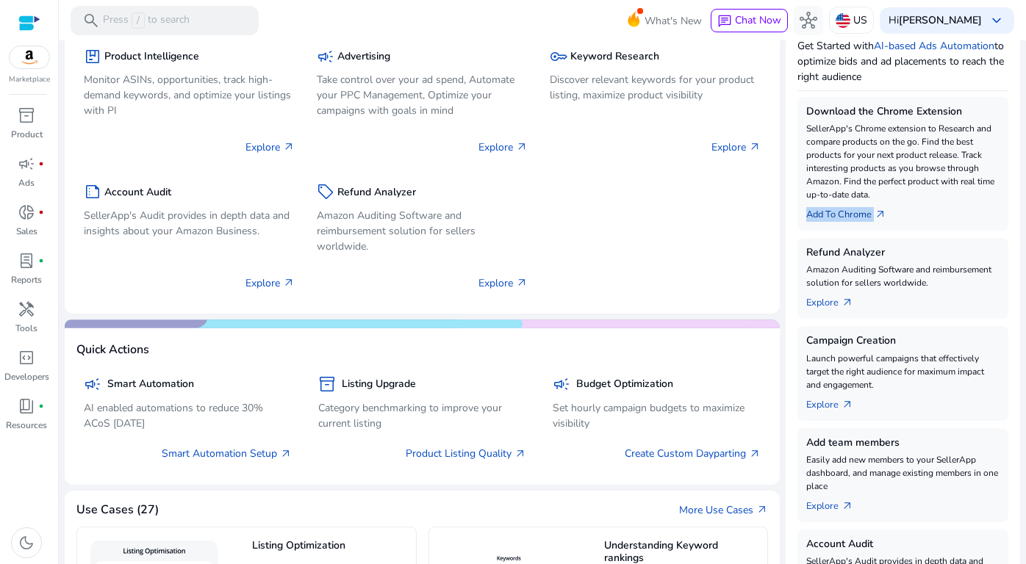
click at [864, 214] on link "Add To Chrome arrow_outward" at bounding box center [852, 211] width 92 height 21
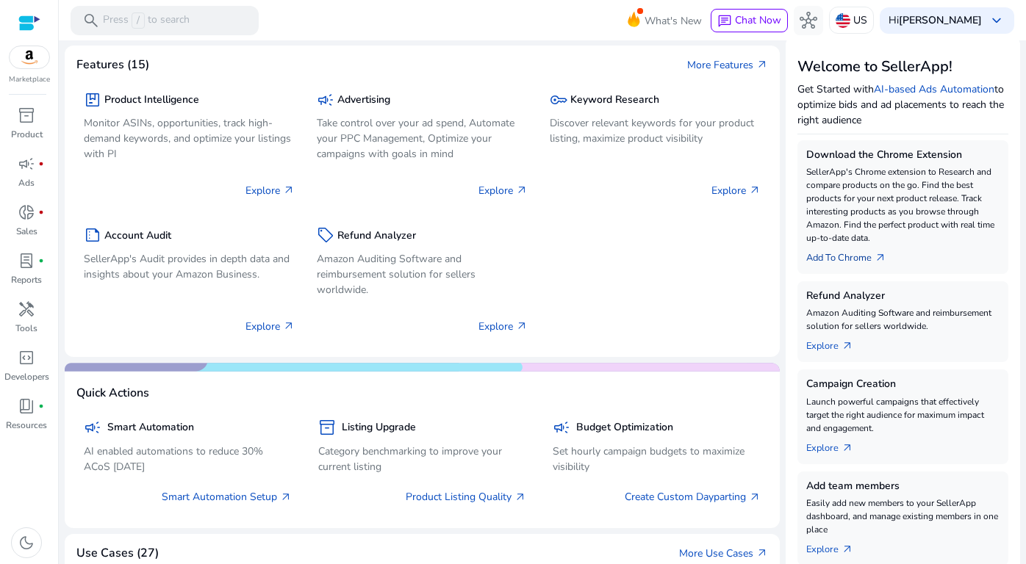
click at [869, 211] on p "SellerApp's Chrome extension to Research and compare products on the go. Find t…" at bounding box center [902, 204] width 193 height 79
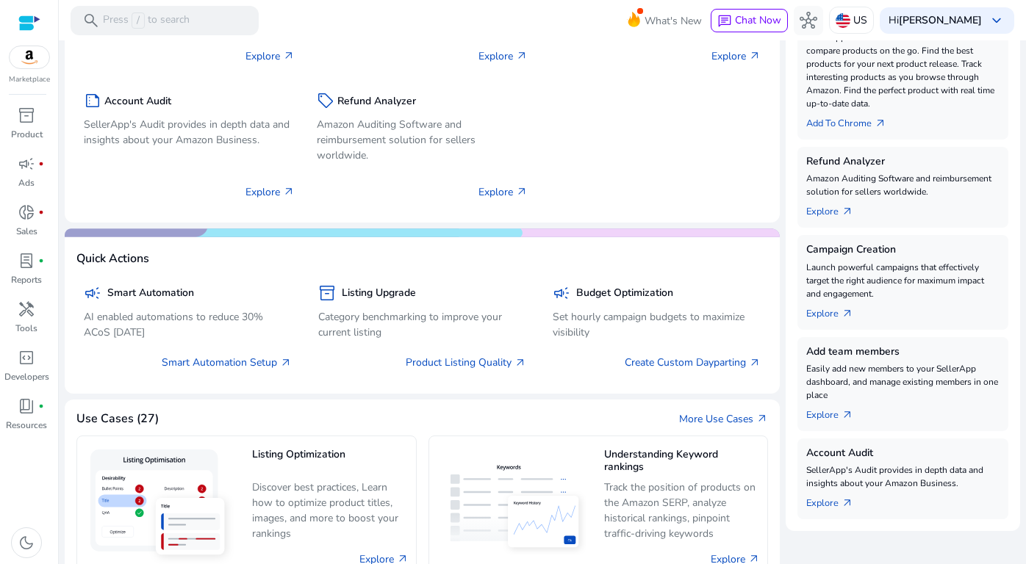
scroll to position [243, 0]
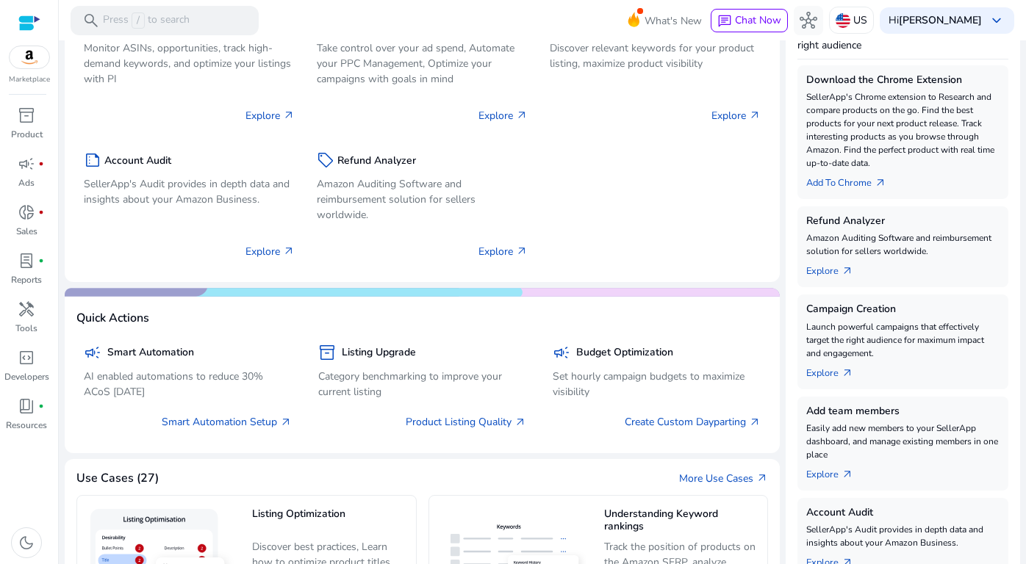
click at [840, 149] on p "SellerApp's Chrome extension to Research and compare products on the go. Find t…" at bounding box center [902, 129] width 193 height 79
click at [855, 180] on link "Add To Chrome arrow_outward" at bounding box center [852, 180] width 92 height 21
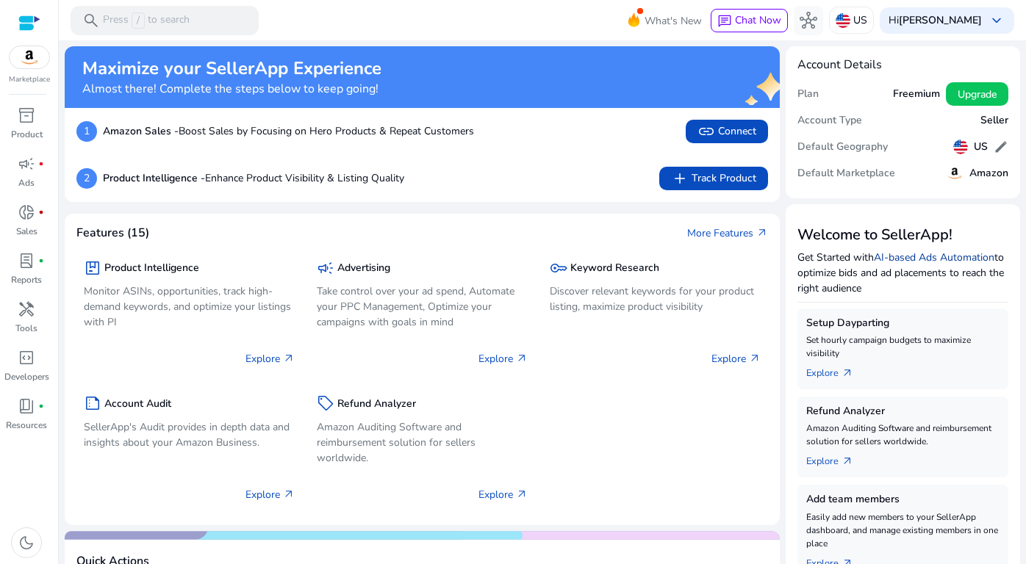
click at [897, 262] on link "AI-based Ads Automation" at bounding box center [933, 258] width 120 height 14
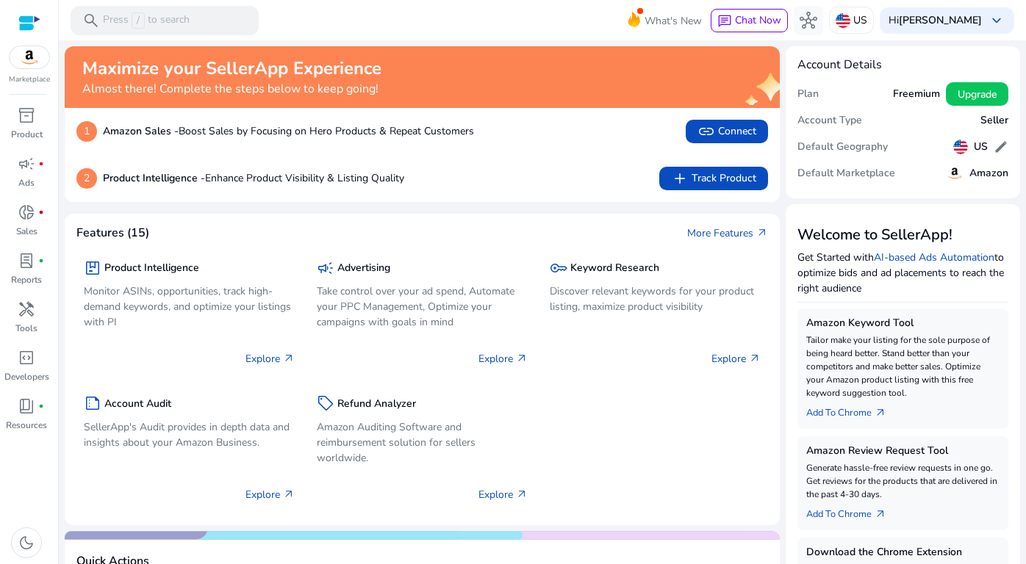
scroll to position [77, 0]
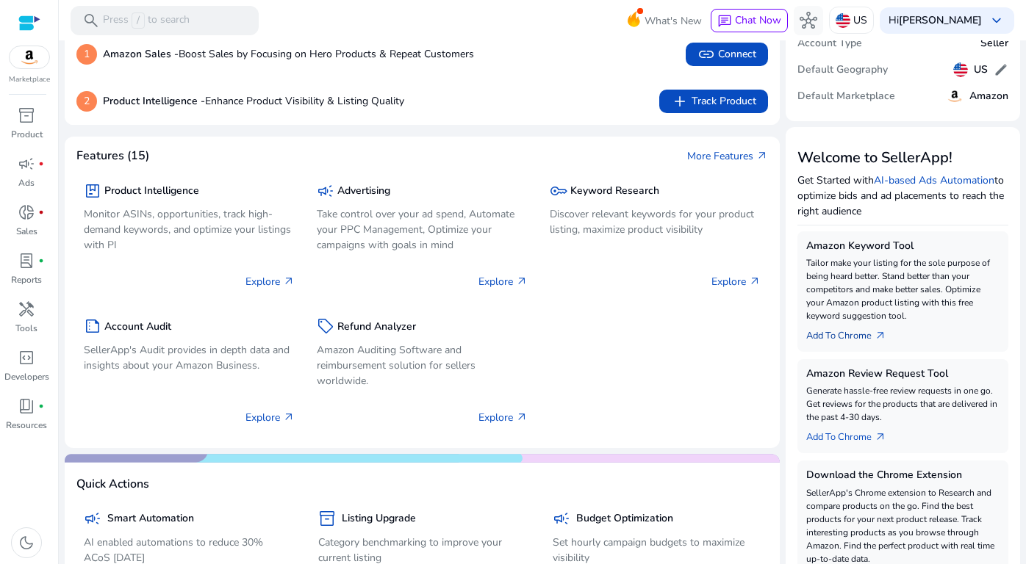
click at [843, 334] on link "Add To Chrome arrow_outward" at bounding box center [852, 333] width 92 height 21
click at [860, 347] on div "Amazon Keyword Tool Tailor make your listing for the sole purpose of being hear…" at bounding box center [902, 291] width 211 height 120
click at [854, 338] on link "Add To Chrome arrow_outward" at bounding box center [852, 333] width 92 height 21
click at [844, 334] on link "Add To Chrome arrow_outward" at bounding box center [852, 333] width 92 height 21
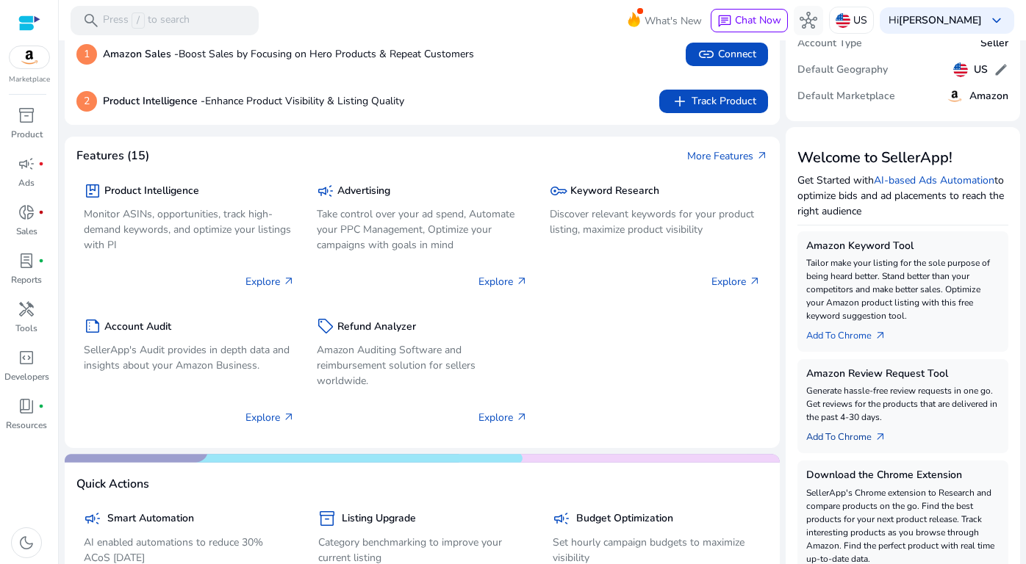
click at [806, 439] on link "Add To Chrome arrow_outward" at bounding box center [852, 434] width 92 height 21
click at [845, 443] on link "Add To Chrome arrow_outward" at bounding box center [852, 434] width 92 height 21
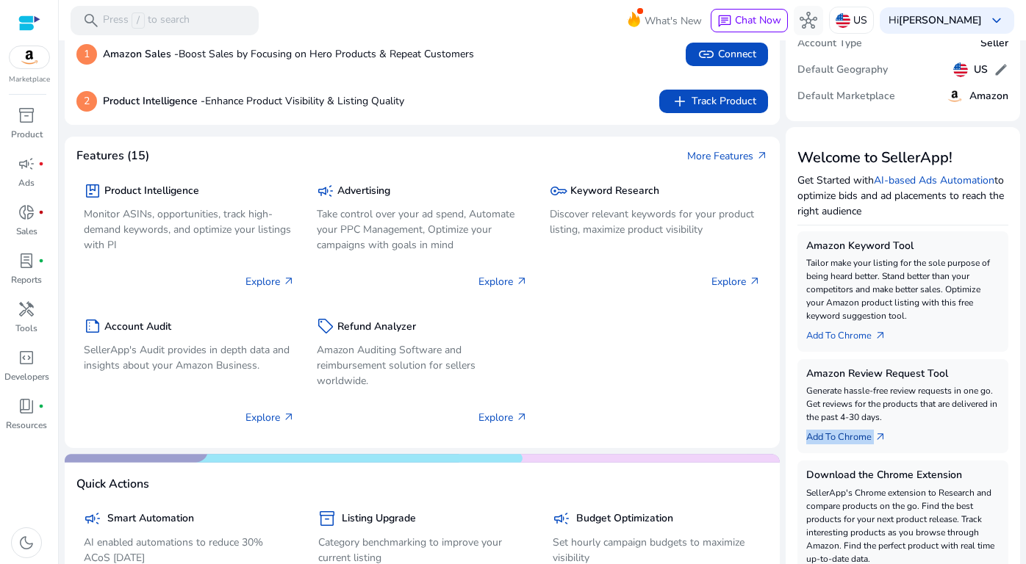
click at [845, 443] on link "Add To Chrome arrow_outward" at bounding box center [852, 434] width 92 height 21
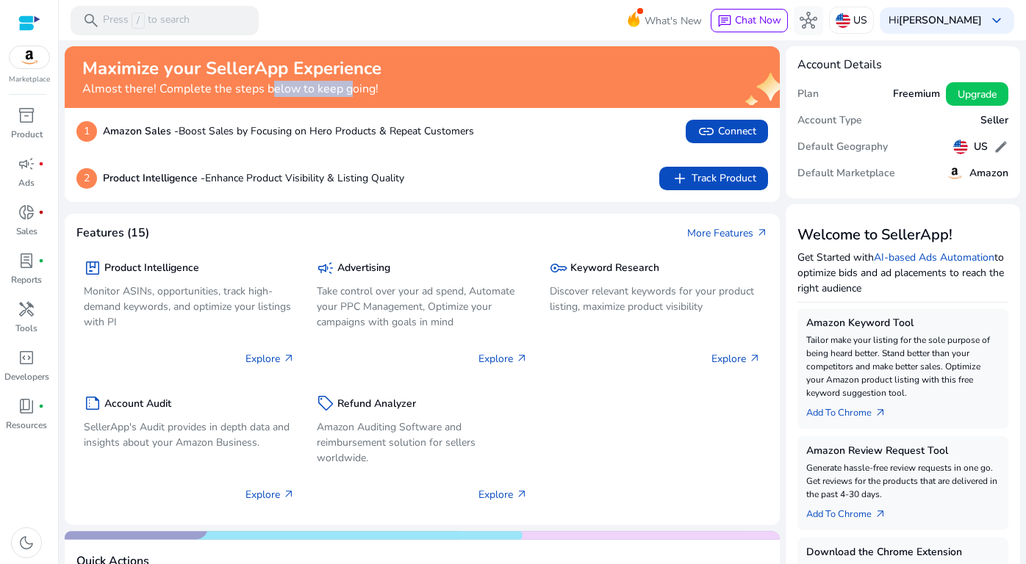
drag, startPoint x: 262, startPoint y: 87, endPoint x: 339, endPoint y: 87, distance: 77.1
click at [339, 87] on h4 "Almost there! Complete the steps below to keep going!" at bounding box center [231, 89] width 299 height 14
drag, startPoint x: 339, startPoint y: 87, endPoint x: 268, endPoint y: 73, distance: 72.0
click at [278, 79] on div "Maximize your SellerApp Experience Almost there! Complete the steps below to ke…" at bounding box center [231, 77] width 299 height 38
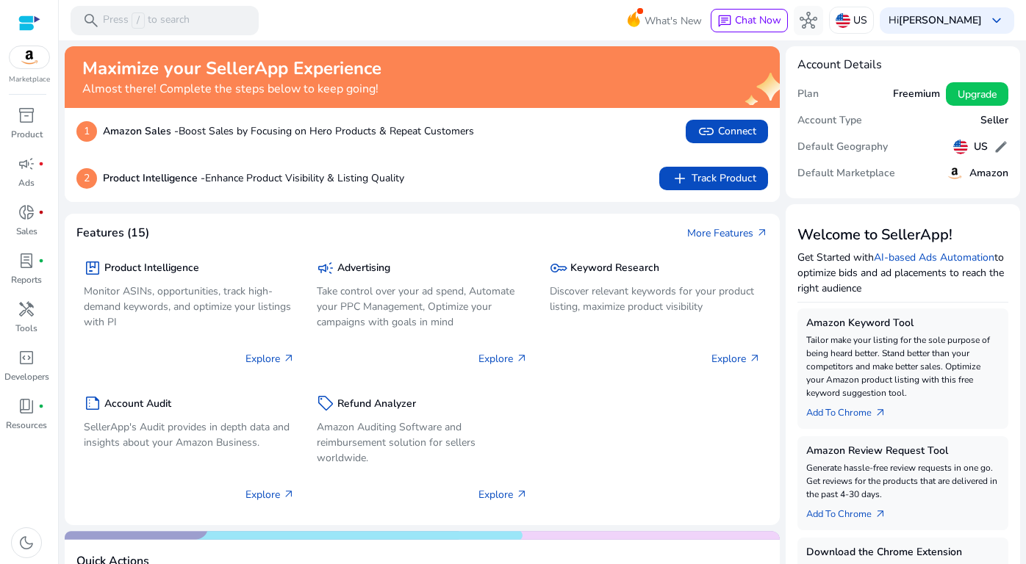
click at [268, 73] on h2 "Maximize your SellerApp Experience" at bounding box center [231, 68] width 299 height 21
click at [742, 134] on span "link Connect" at bounding box center [726, 132] width 59 height 18
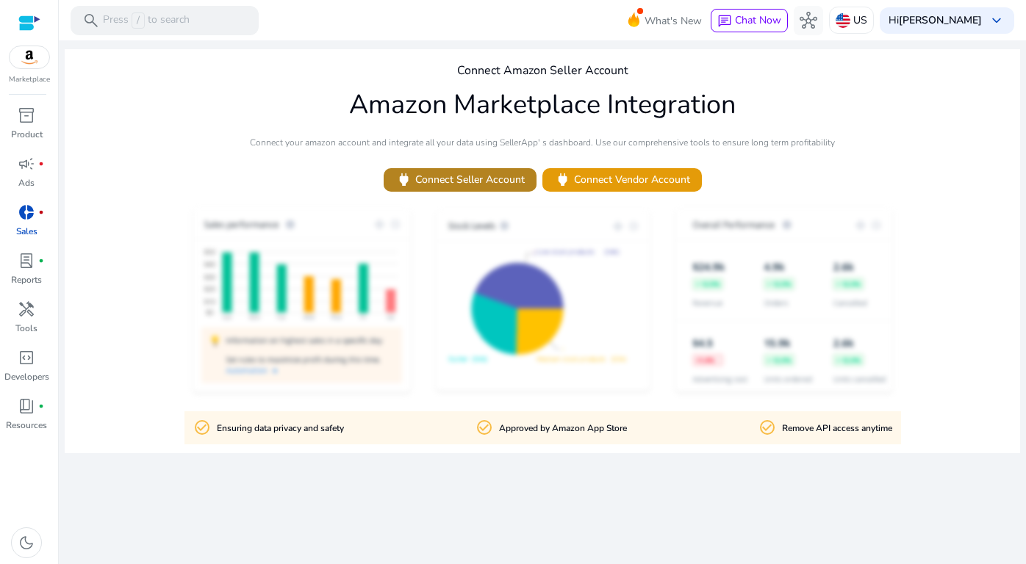
click at [492, 184] on span "power Connect Seller Account" at bounding box center [459, 179] width 129 height 17
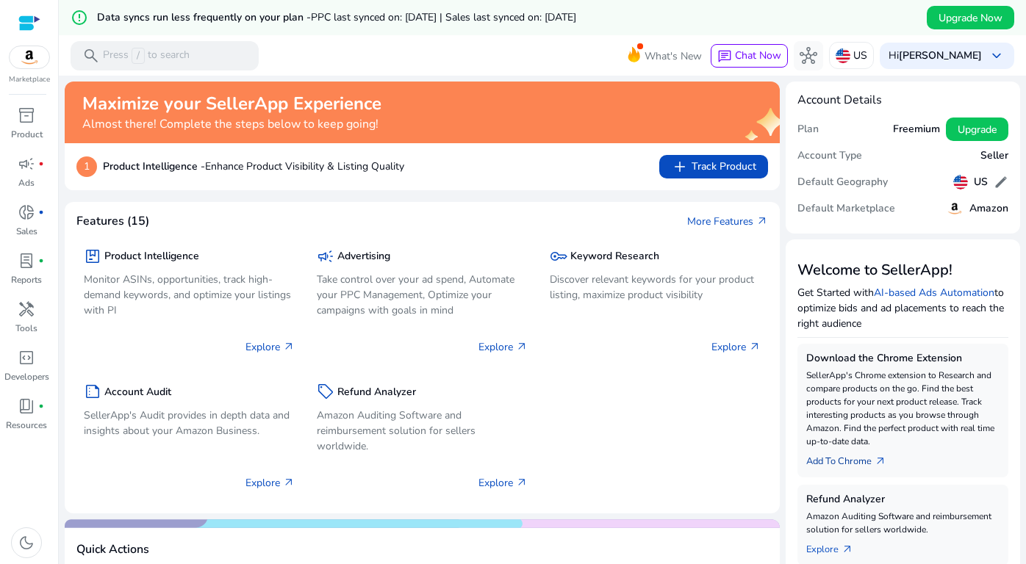
click at [865, 458] on link "Add To Chrome arrow_outward" at bounding box center [852, 458] width 92 height 21
click at [704, 160] on span "add Track Product" at bounding box center [713, 167] width 85 height 18
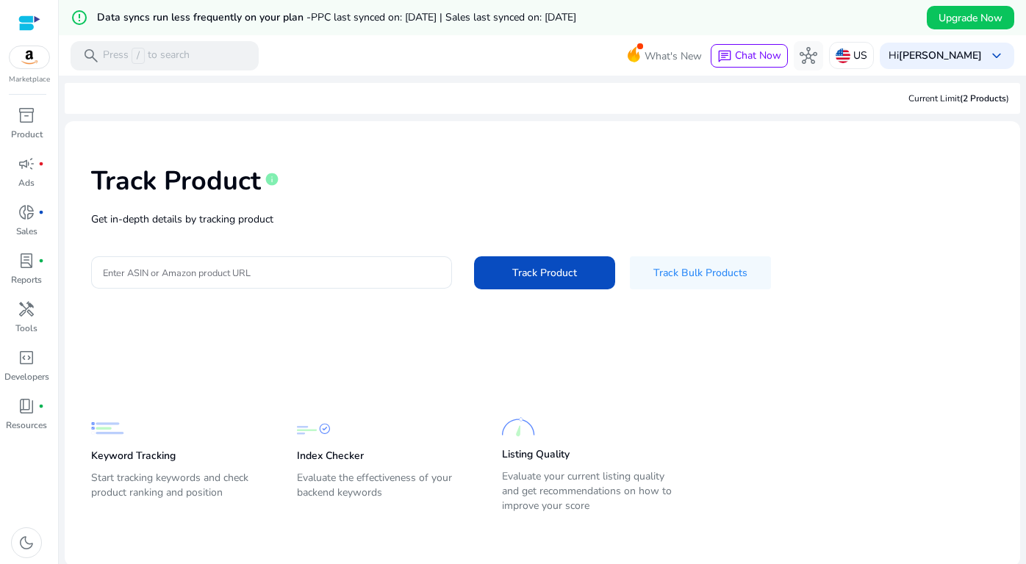
click at [28, 65] on img at bounding box center [30, 57] width 40 height 22
click at [30, 21] on div at bounding box center [29, 23] width 22 height 17
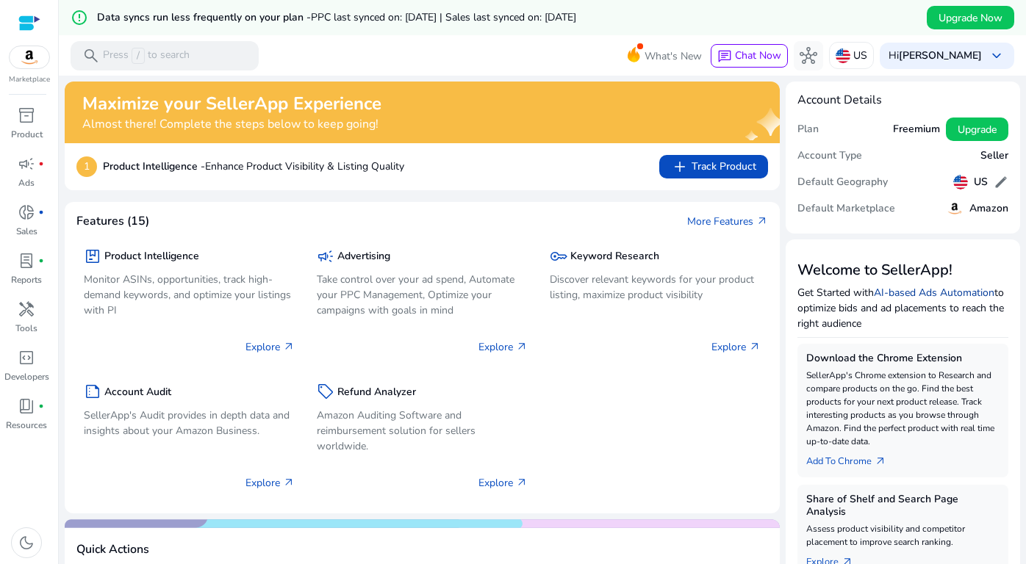
click at [896, 288] on link "AI-based Ads Automation" at bounding box center [933, 293] width 120 height 14
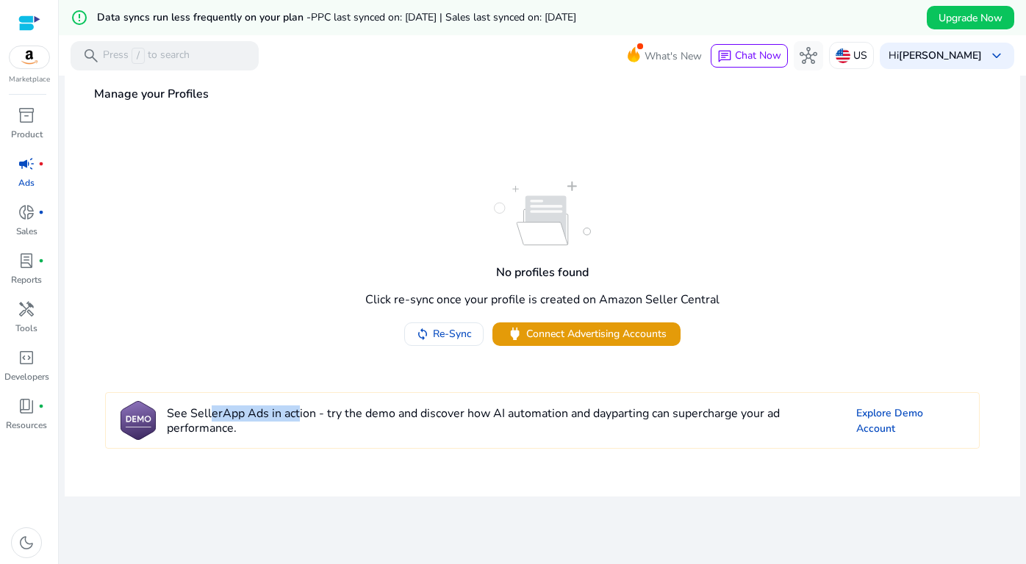
drag, startPoint x: 292, startPoint y: 419, endPoint x: 205, endPoint y: 419, distance: 86.7
click at [206, 419] on h4 "See SellerApp Ads in action - try the demo and discover how AI automation and d…" at bounding box center [506, 421] width 678 height 28
click at [205, 419] on h4 "See SellerApp Ads in action - try the demo and discover how AI automation and d…" at bounding box center [506, 421] width 678 height 28
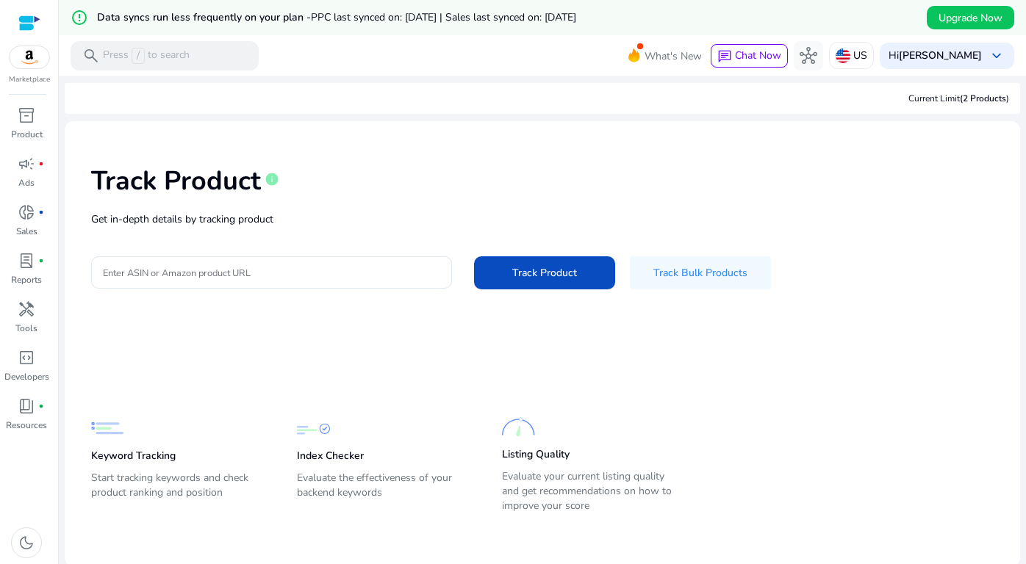
click at [29, 19] on div at bounding box center [29, 23] width 22 height 17
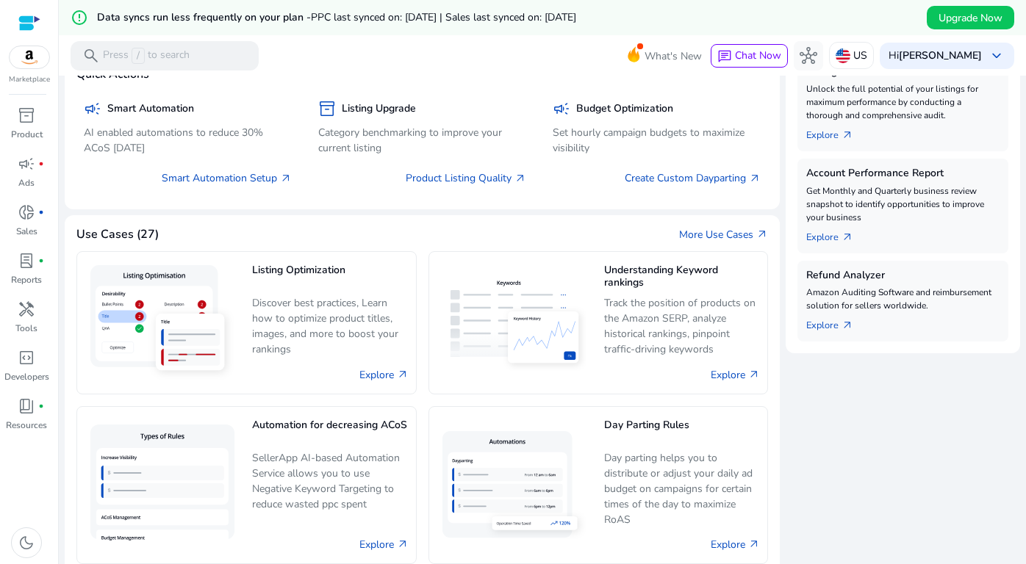
scroll to position [26, 0]
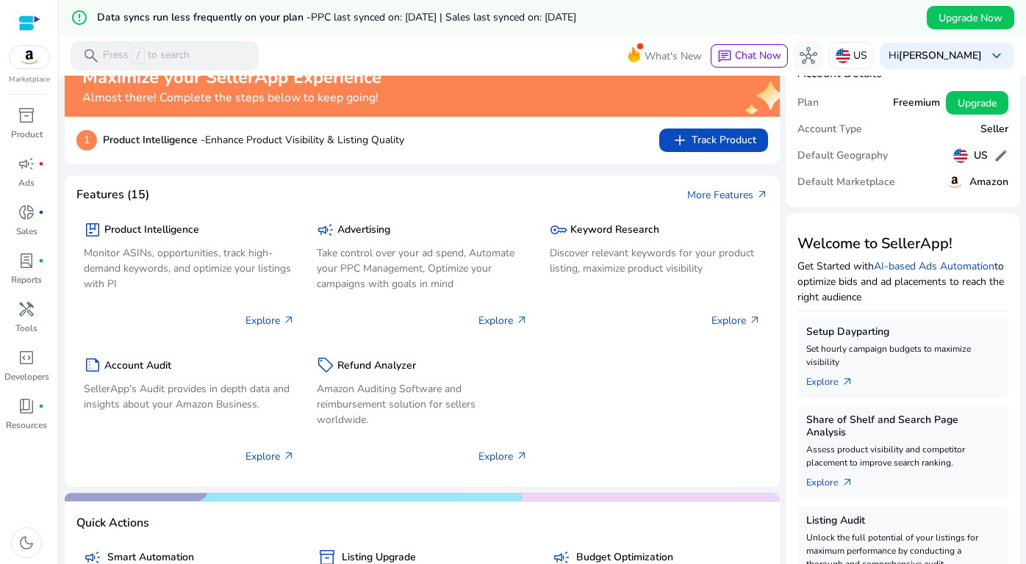
click at [26, 47] on img at bounding box center [30, 57] width 40 height 22
click at [31, 114] on span "inventory_2" at bounding box center [27, 116] width 18 height 18
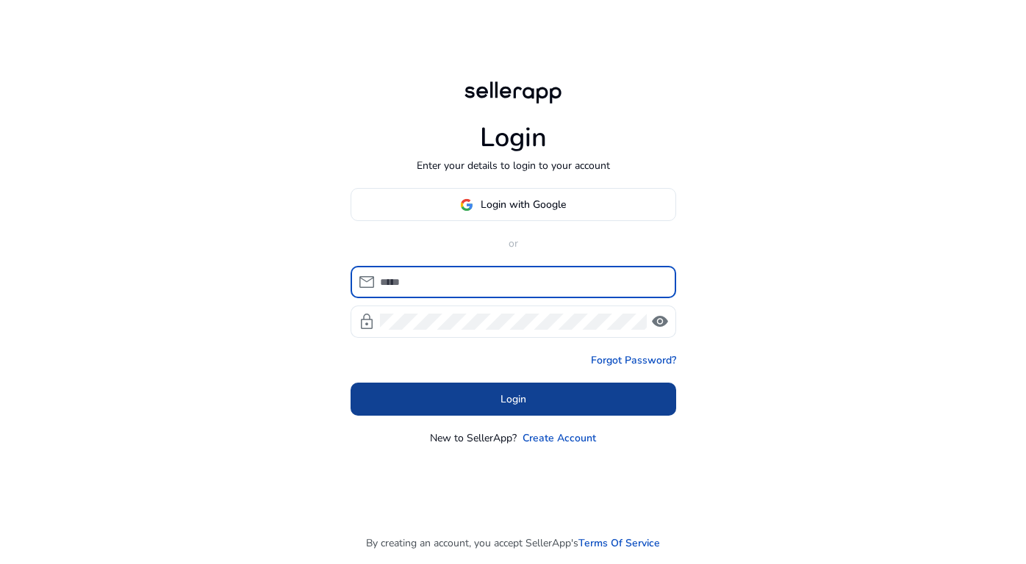
type input "**********"
click at [484, 408] on span at bounding box center [512, 399] width 325 height 35
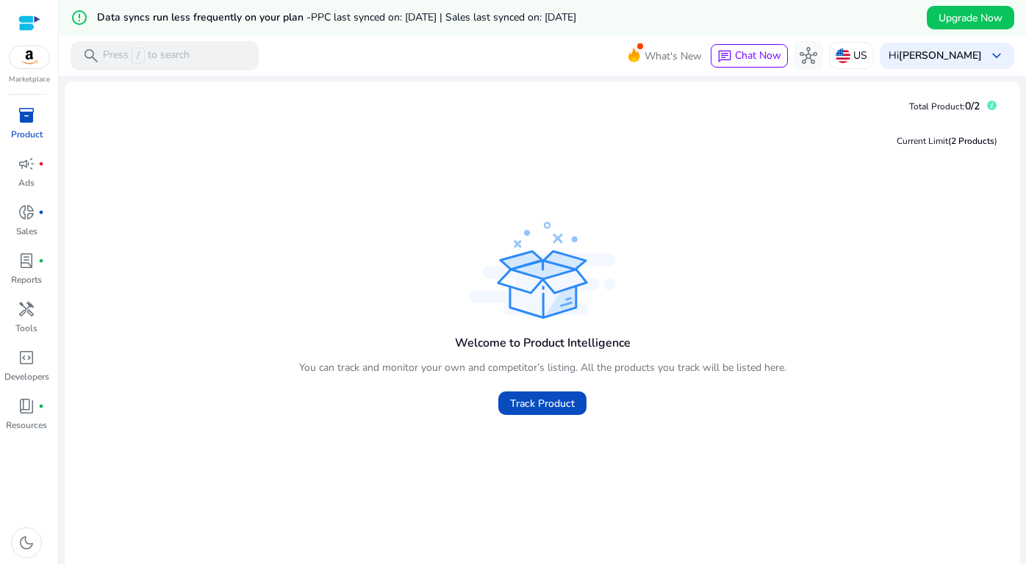
click at [32, 29] on div at bounding box center [29, 23] width 22 height 17
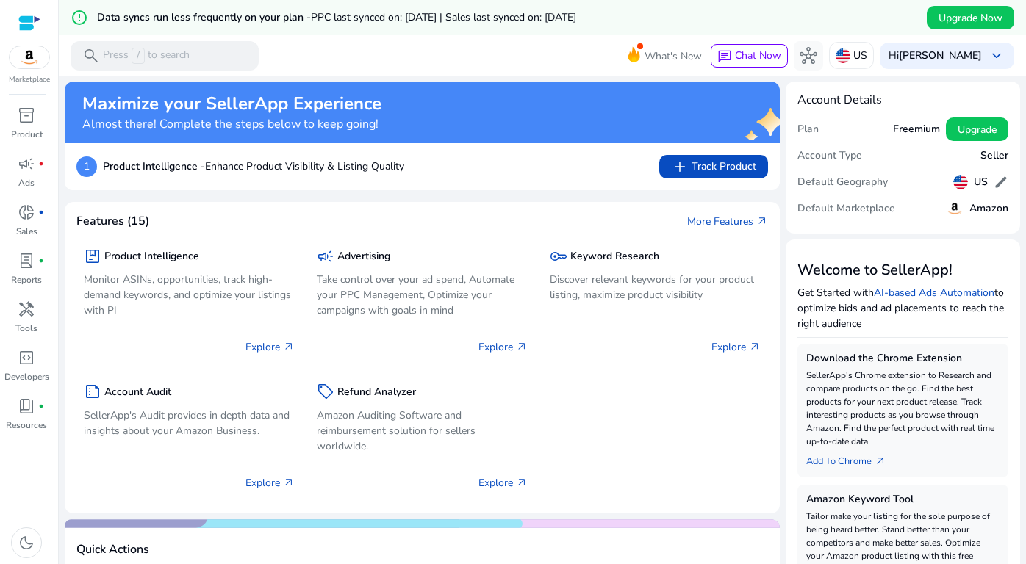
scroll to position [30, 0]
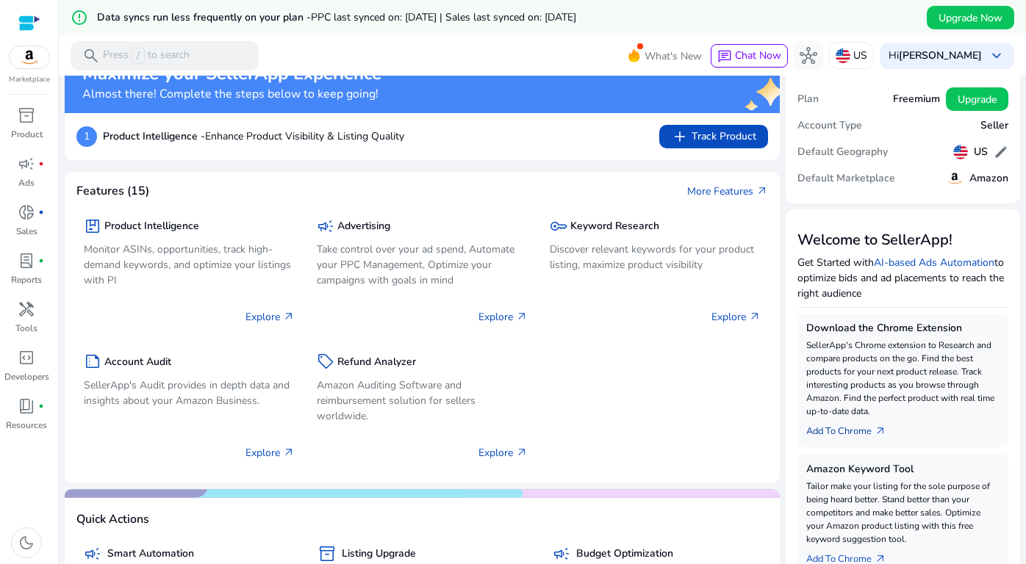
click at [846, 432] on link "Add To Chrome arrow_outward" at bounding box center [852, 428] width 92 height 21
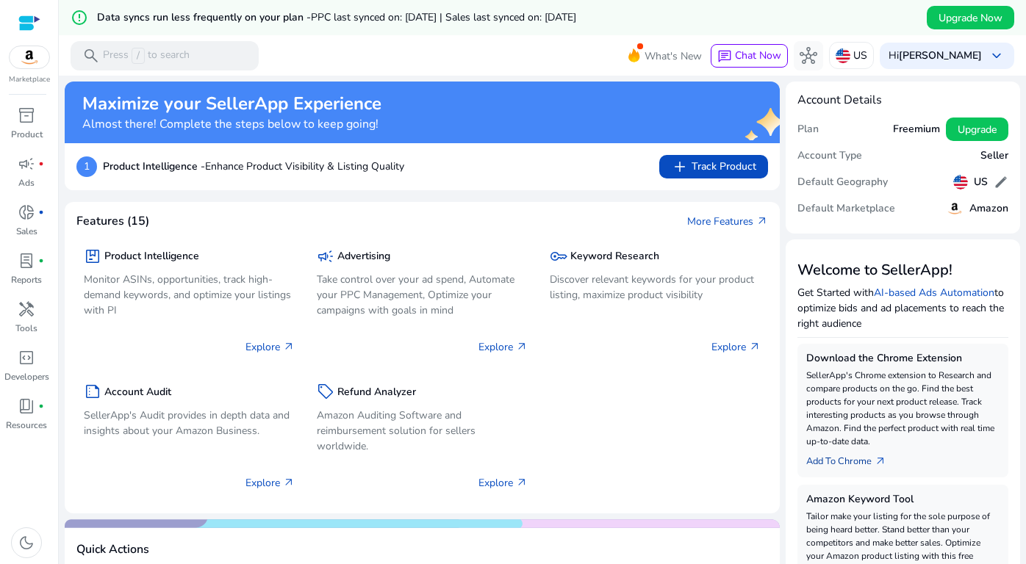
click at [844, 465] on link "Add To Chrome arrow_outward" at bounding box center [852, 458] width 92 height 21
click at [836, 456] on link "Add To Chrome arrow_outward" at bounding box center [852, 458] width 92 height 21
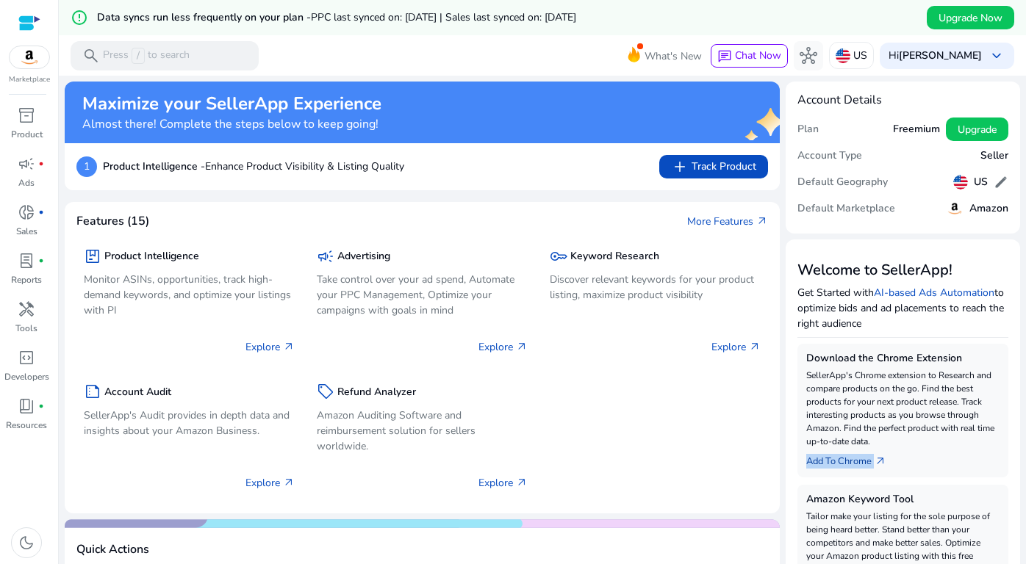
click at [836, 456] on link "Add To Chrome arrow_outward" at bounding box center [852, 458] width 92 height 21
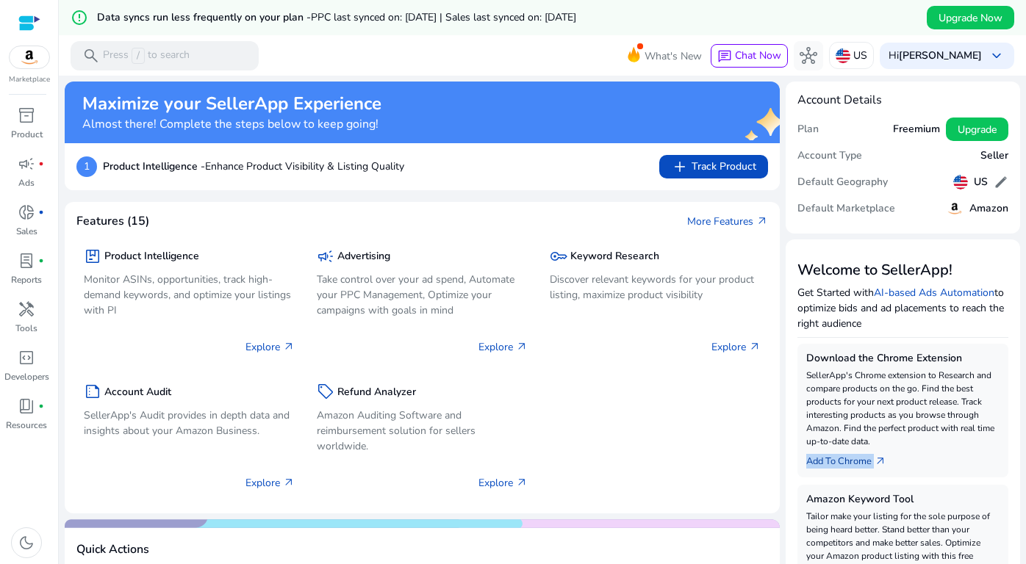
click at [836, 456] on link "Add To Chrome arrow_outward" at bounding box center [852, 458] width 92 height 21
click at [835, 455] on link "Add To Chrome arrow_outward" at bounding box center [852, 458] width 92 height 21
click at [874, 458] on span "arrow_outward" at bounding box center [880, 461] width 12 height 12
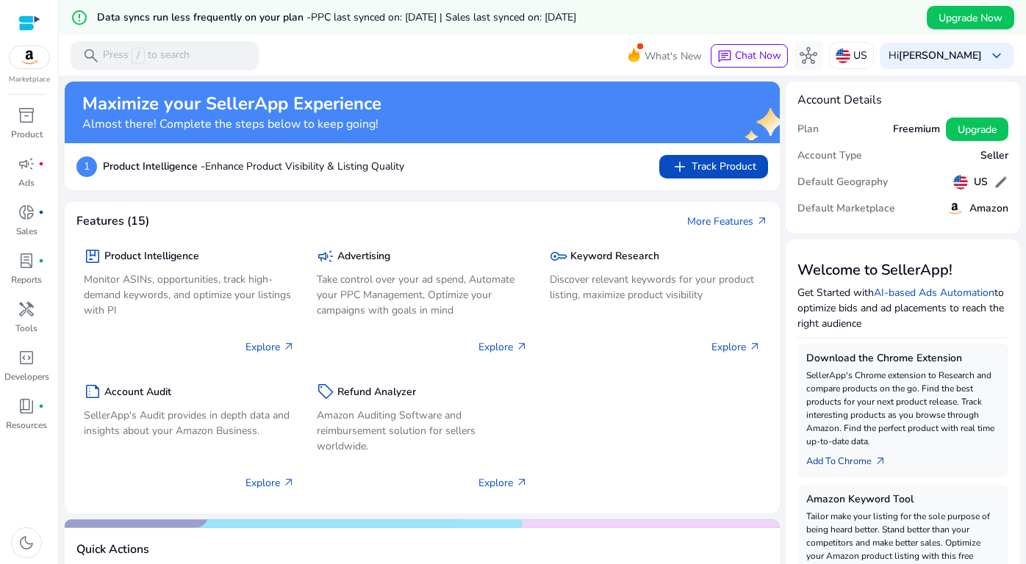
click at [879, 459] on span "arrow_outward" at bounding box center [880, 461] width 12 height 12
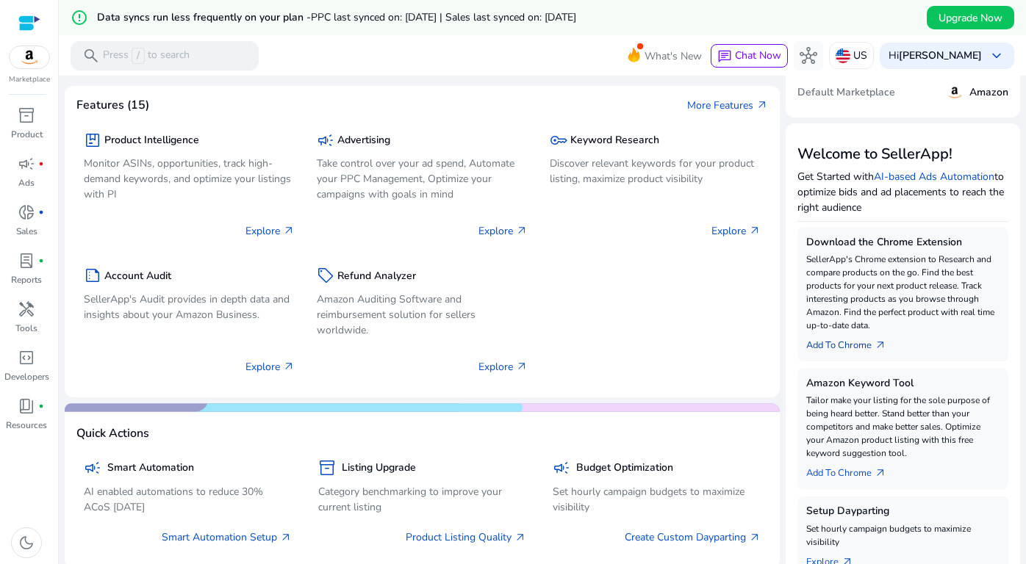
scroll to position [120, 0]
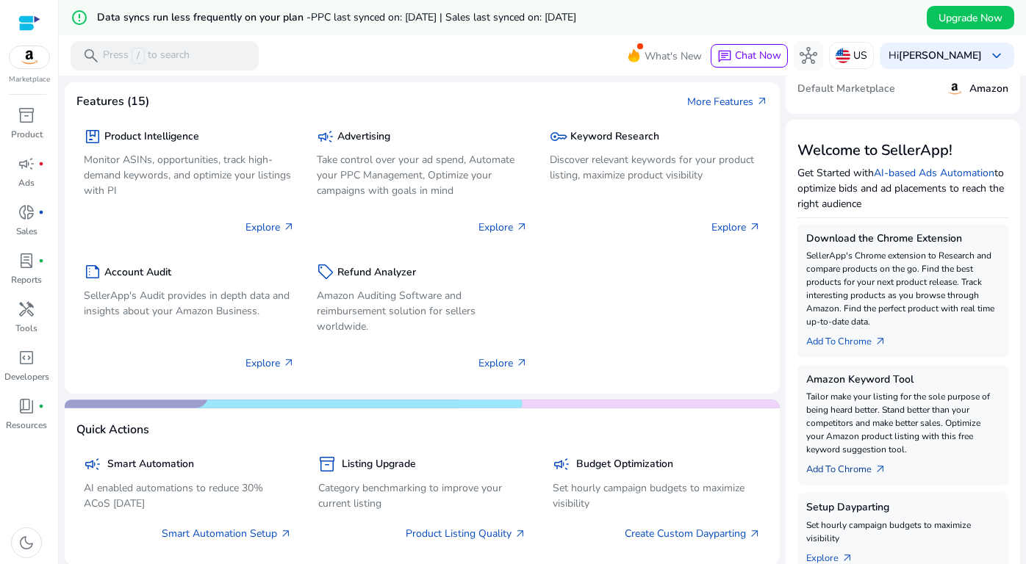
click at [863, 464] on link "Add To Chrome arrow_outward" at bounding box center [852, 466] width 92 height 21
click at [815, 29] on div "error_outline Data syncs run less frequently on your plan - PPC last synced on:…" at bounding box center [542, 17] width 967 height 35
click at [833, 464] on link "Add To Chrome arrow_outward" at bounding box center [852, 466] width 92 height 21
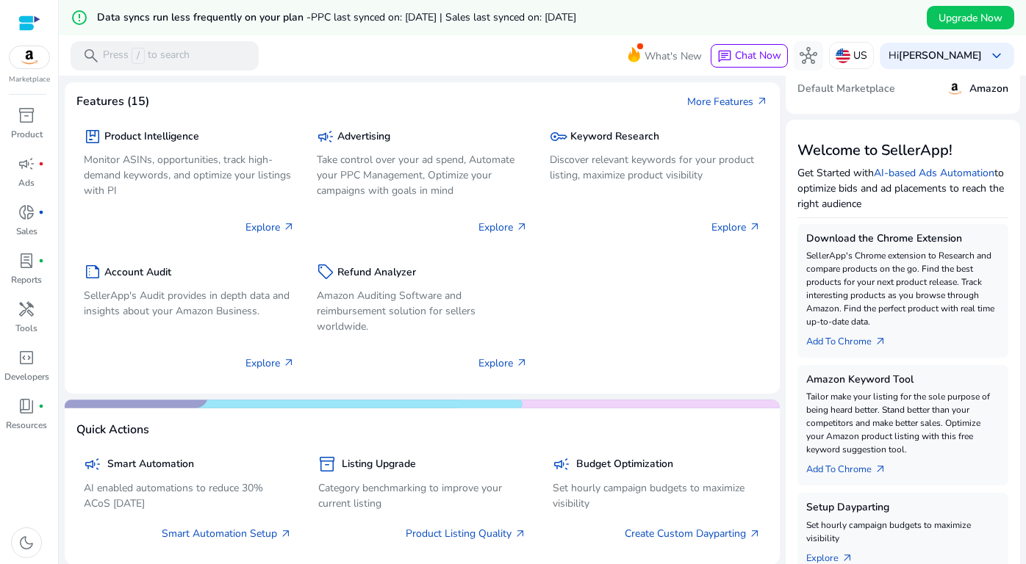
click at [834, 483] on div "Amazon Keyword Tool Tailor make your listing for the sole purpose of being hear…" at bounding box center [902, 425] width 211 height 120
click at [838, 474] on link "Add To Chrome arrow_outward" at bounding box center [852, 466] width 92 height 21
click at [705, 26] on div "error_outline Data syncs run less frequently on your plan - PPC last synced on:…" at bounding box center [542, 17] width 967 height 35
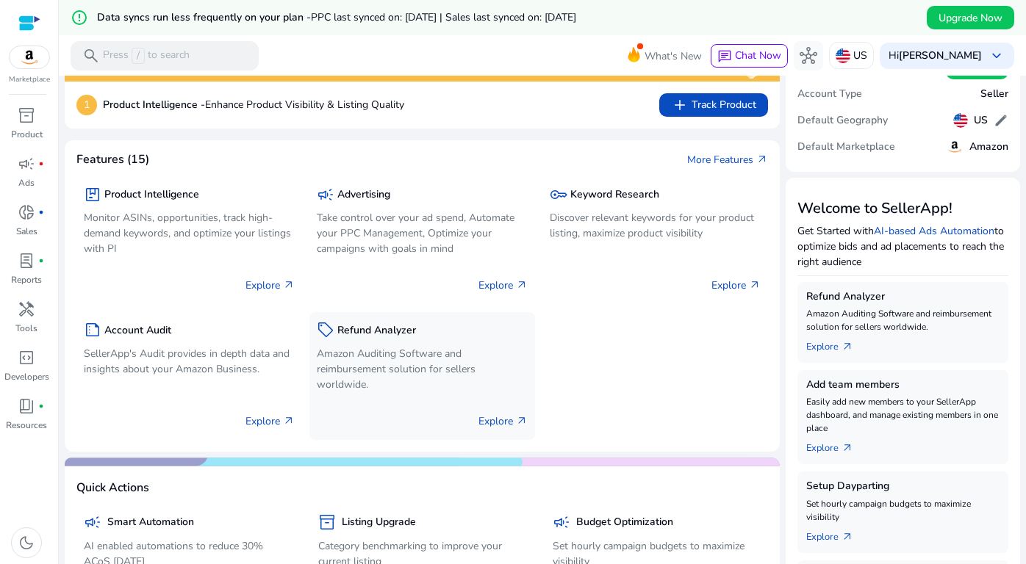
scroll to position [67, 0]
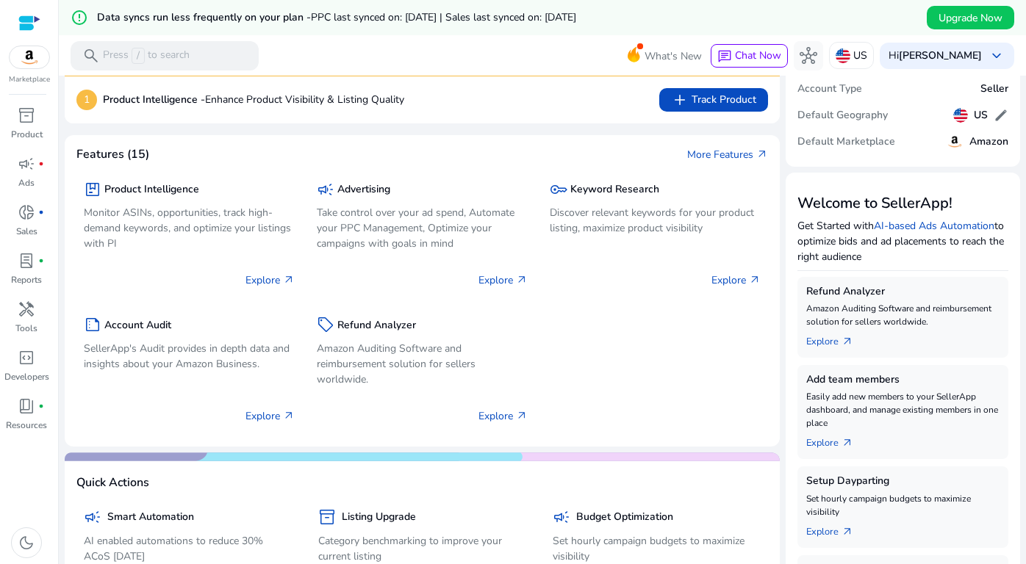
click at [26, 21] on div at bounding box center [29, 23] width 22 height 17
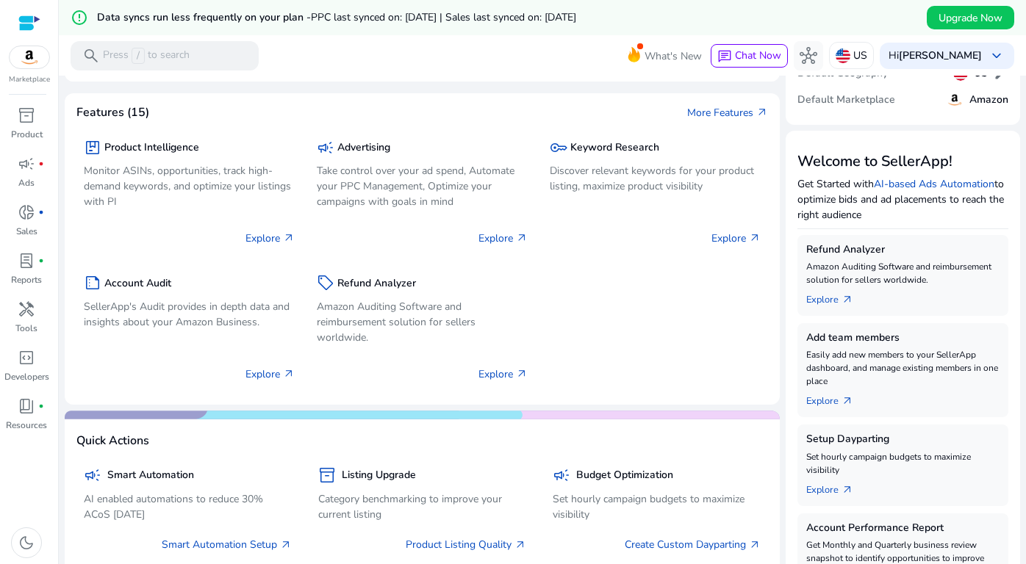
scroll to position [0, 0]
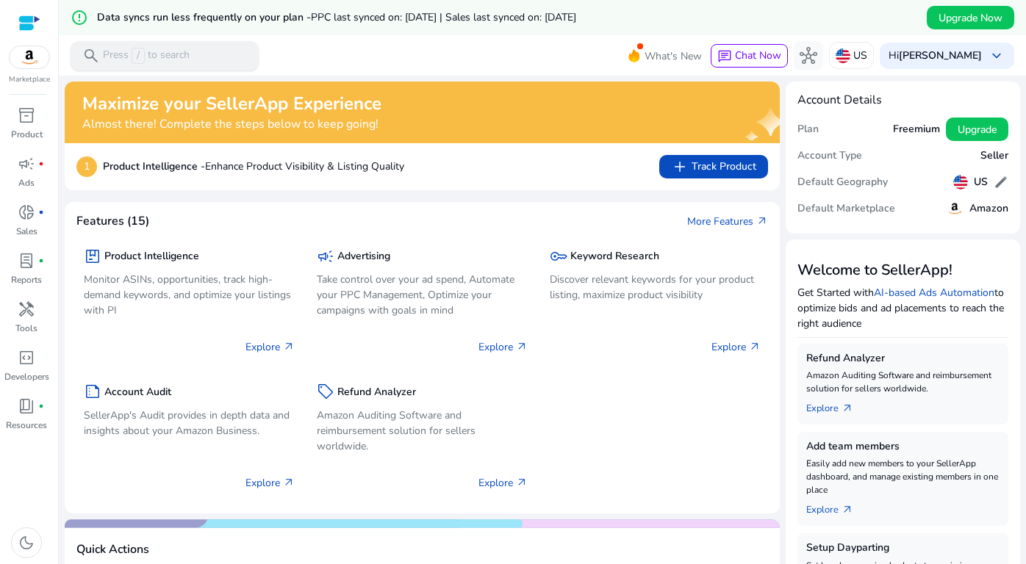
click at [228, 53] on div "search Press / to search" at bounding box center [165, 55] width 188 height 29
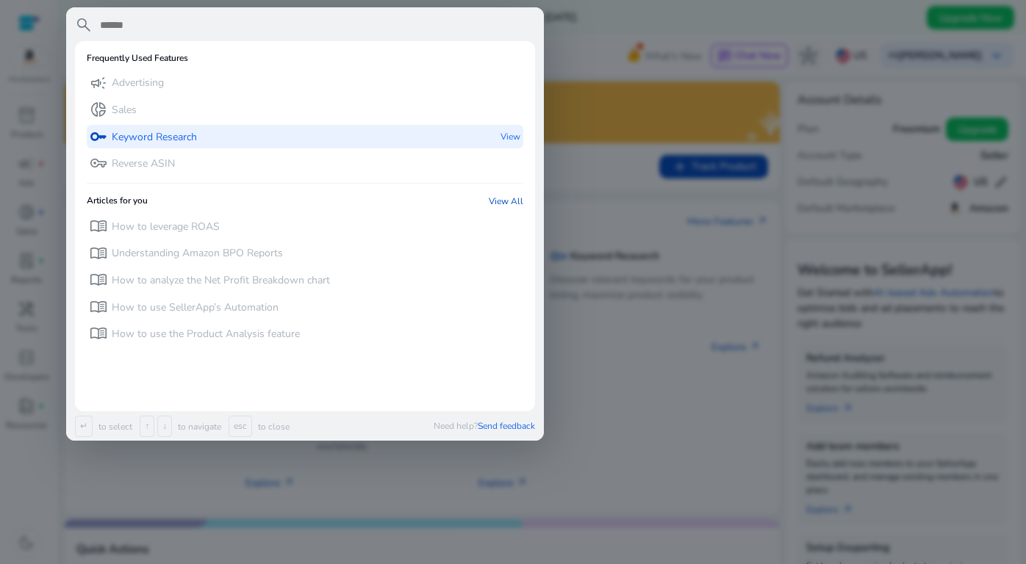
click at [223, 134] on div "key Keyword Research View" at bounding box center [305, 137] width 436 height 24
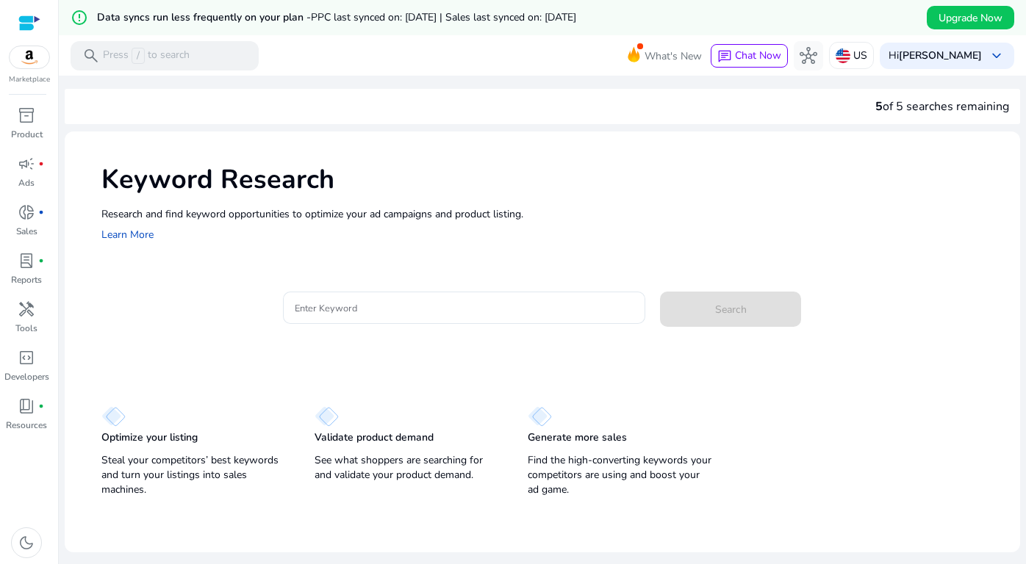
click at [365, 290] on mat-card "Enter Keyword Search" at bounding box center [560, 315] width 918 height 71
click at [365, 297] on div at bounding box center [464, 308] width 339 height 32
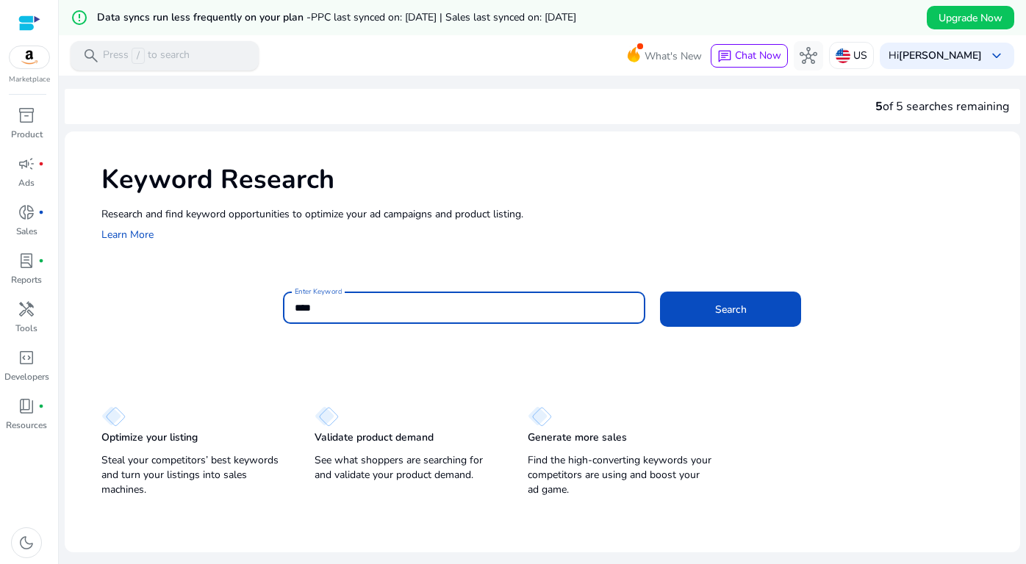
type input "****"
click at [198, 51] on div "search Press / to search" at bounding box center [165, 55] width 188 height 29
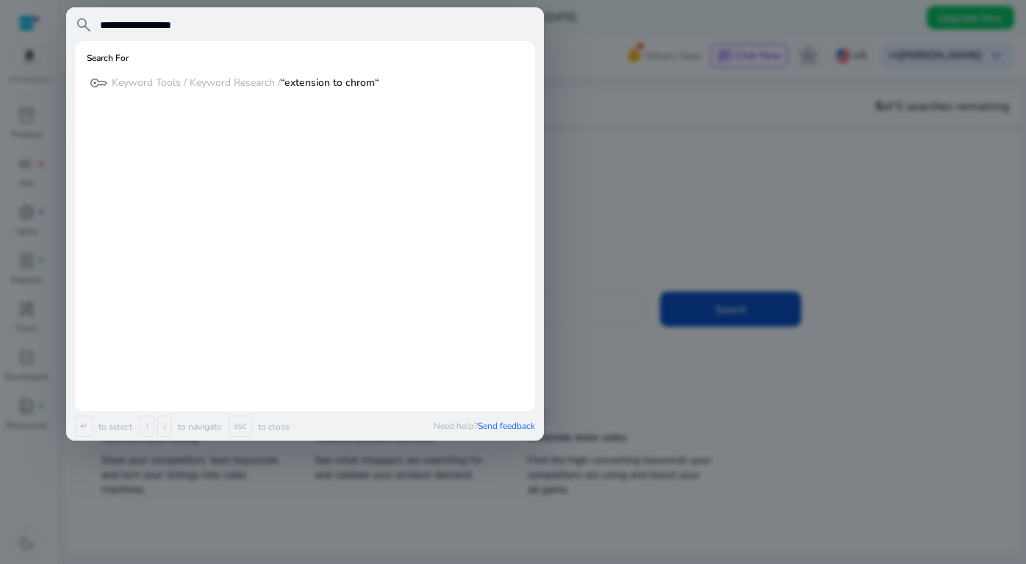
type input "**********"
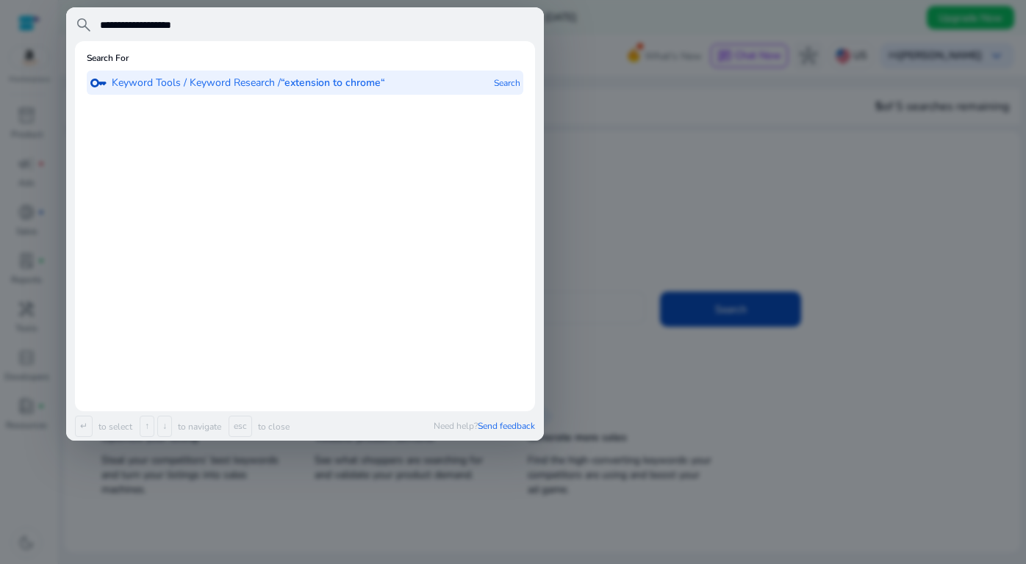
click at [201, 81] on p "Keyword Tools / Keyword Research / “extension to chrome“" at bounding box center [248, 83] width 273 height 15
type input "**********"
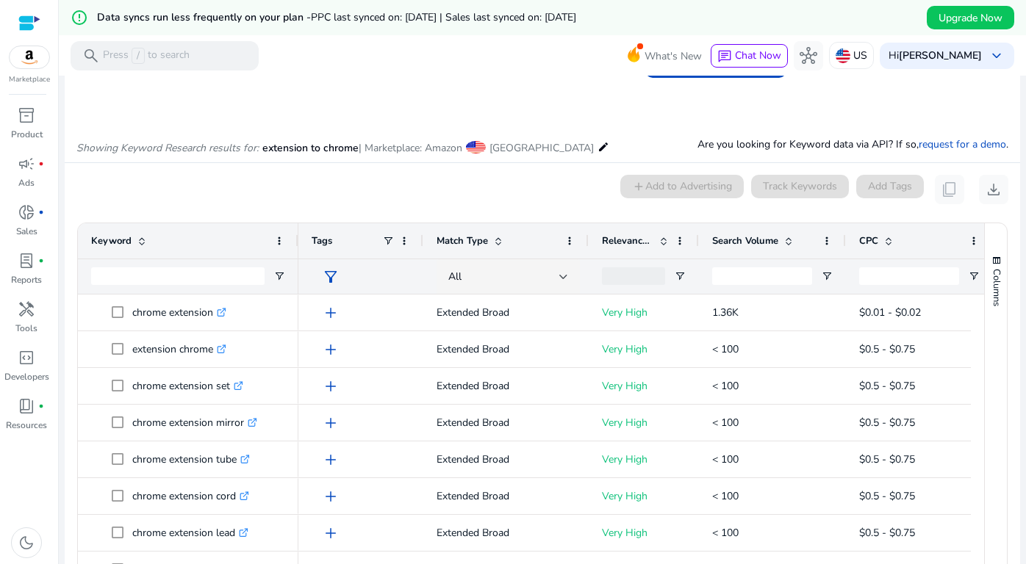
scroll to position [8, 0]
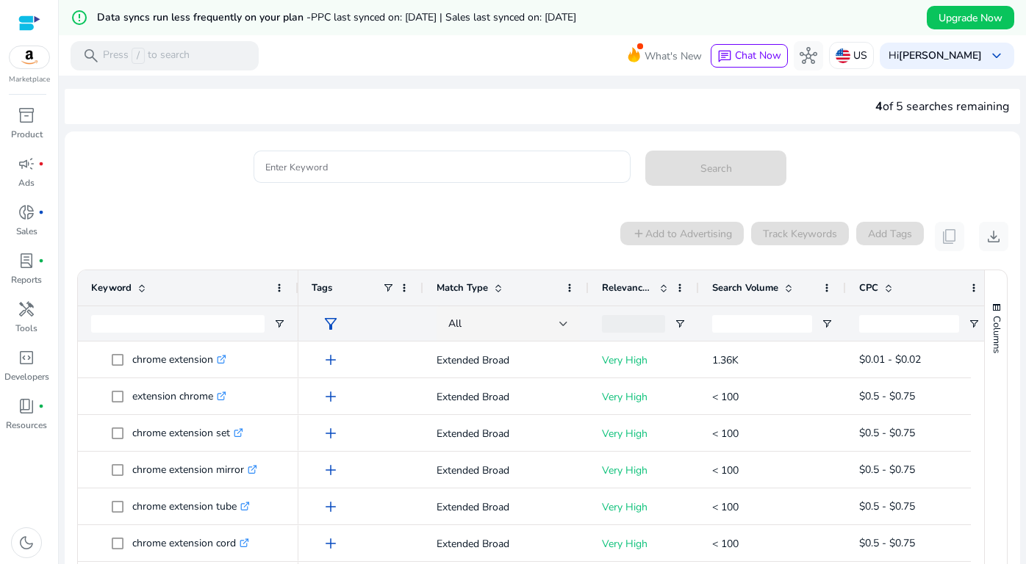
click at [25, 32] on div at bounding box center [29, 23] width 22 height 22
click at [26, 20] on div at bounding box center [29, 23] width 22 height 17
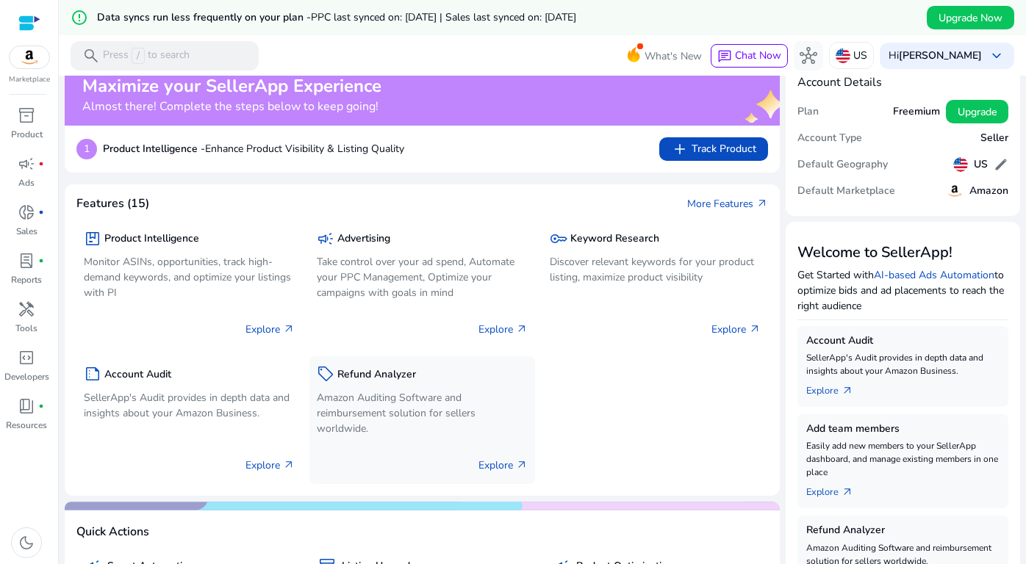
scroll to position [19, 0]
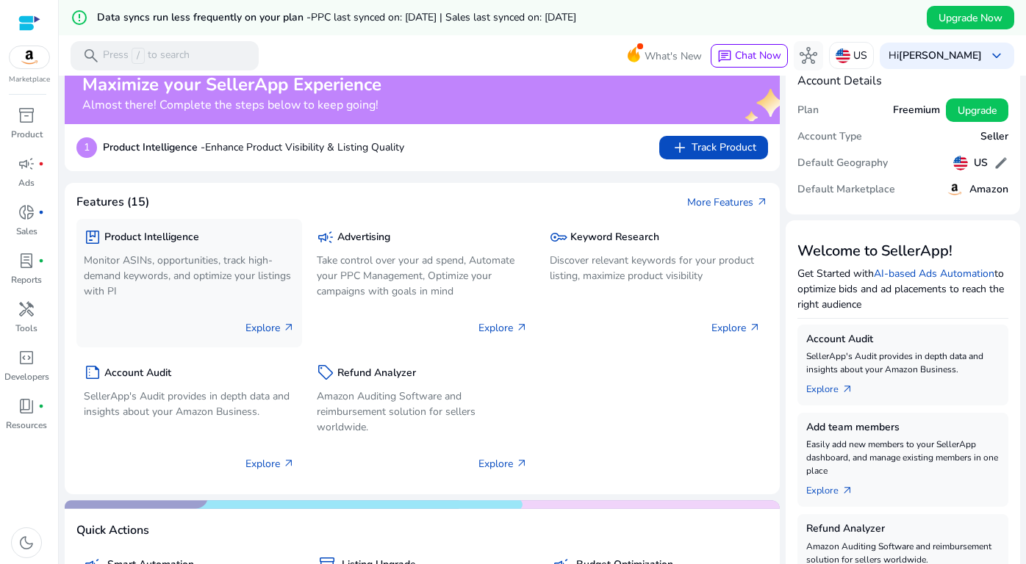
click at [141, 234] on h5 "Product Intelligence" at bounding box center [151, 237] width 95 height 12
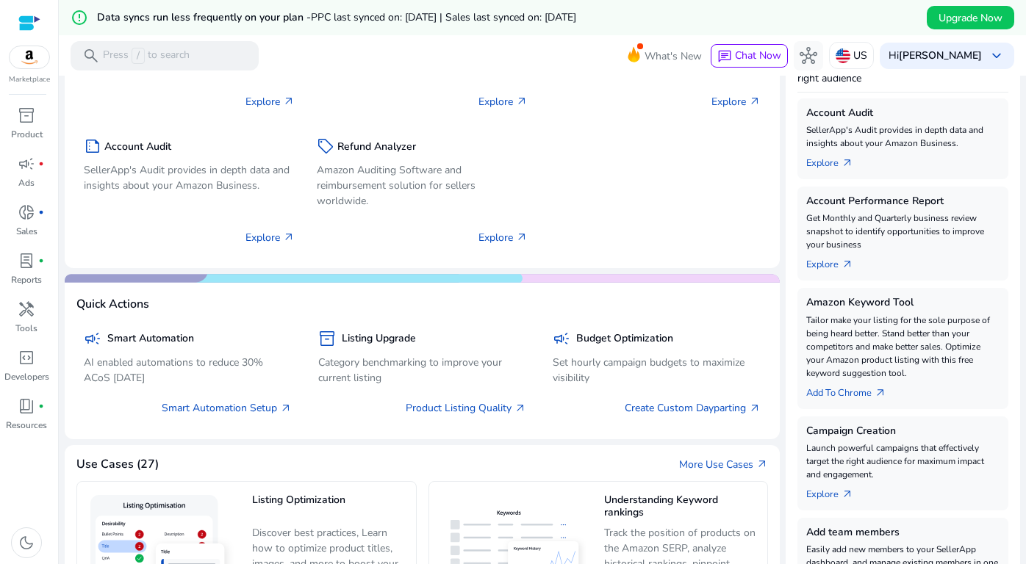
scroll to position [246, 0]
click at [839, 395] on link "Add To Chrome arrow_outward" at bounding box center [852, 389] width 92 height 21
click at [846, 395] on link "Add To Chrome arrow_outward" at bounding box center [852, 389] width 92 height 21
click at [879, 392] on span "arrow_outward" at bounding box center [880, 392] width 12 height 12
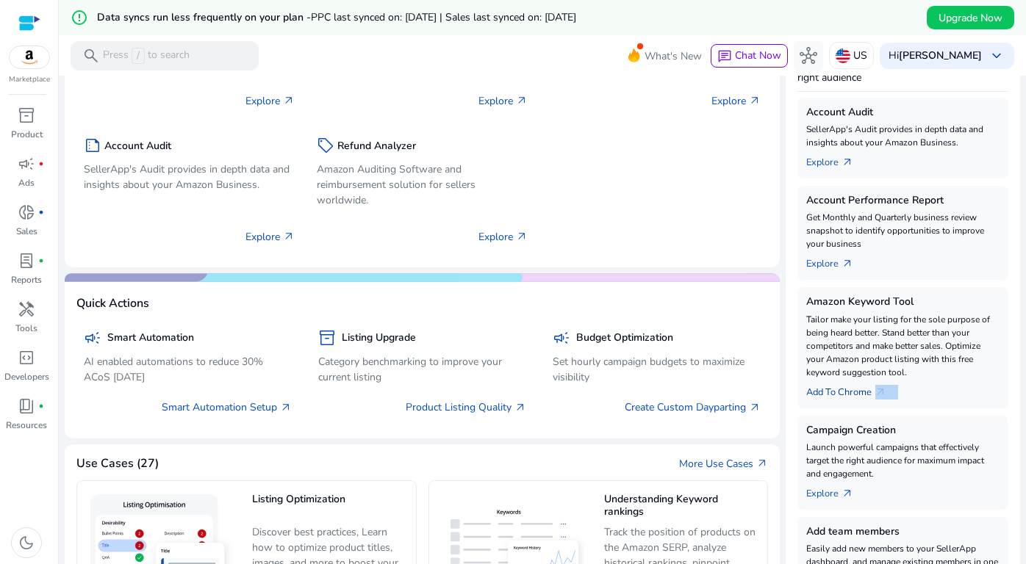
click at [879, 392] on span "arrow_outward" at bounding box center [880, 392] width 12 height 12
click at [844, 386] on link "Add To Chrome arrow_outward" at bounding box center [852, 389] width 92 height 21
drag, startPoint x: 803, startPoint y: 300, endPoint x: 979, endPoint y: 299, distance: 176.3
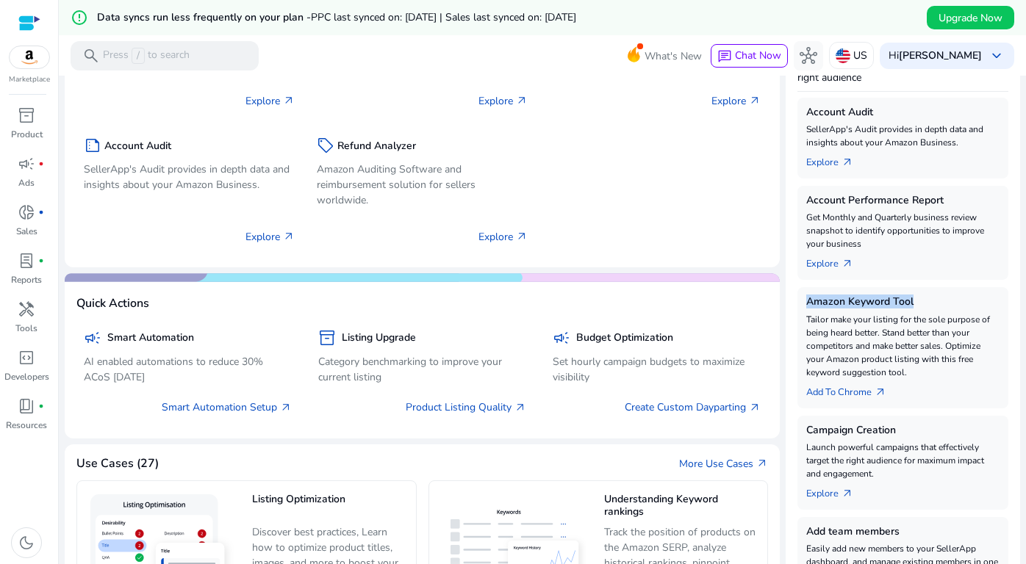
click at [979, 299] on h5 "Amazon Keyword Tool" at bounding box center [902, 302] width 193 height 12
copy h5 "Amazon Keyword Tool"
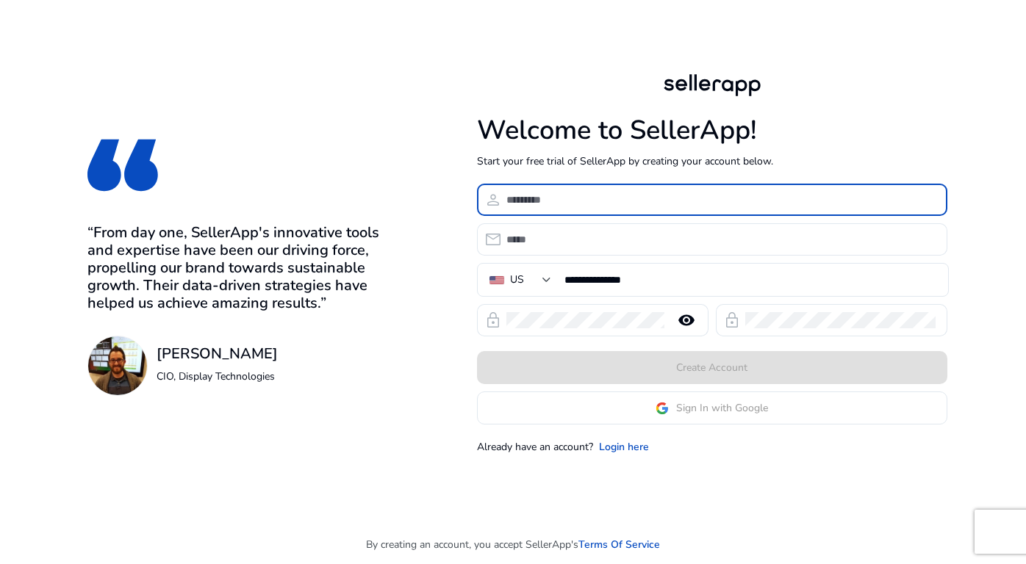
click at [627, 193] on input at bounding box center [720, 200] width 429 height 16
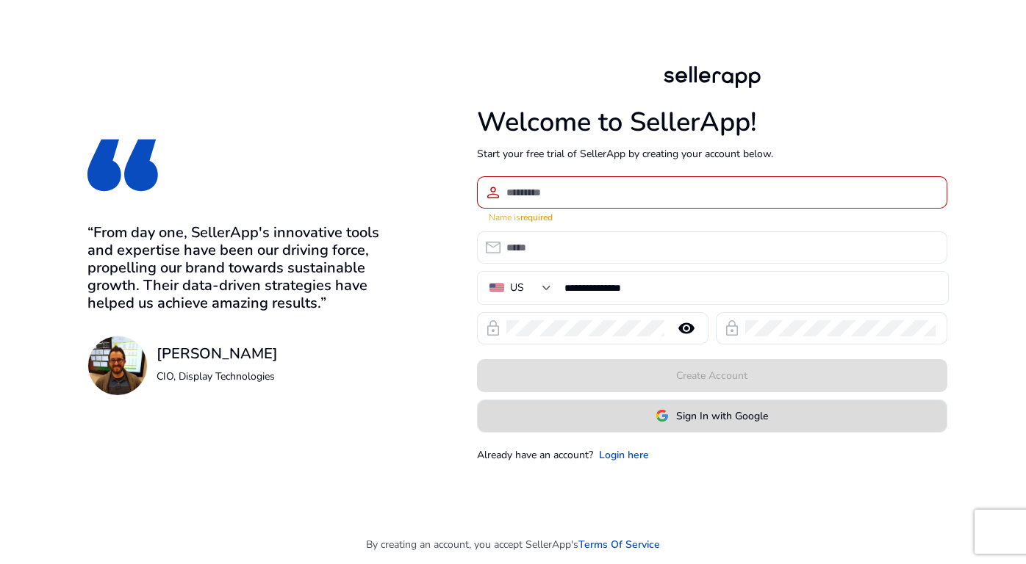
click at [671, 408] on span "Sign In with Google" at bounding box center [711, 415] width 112 height 15
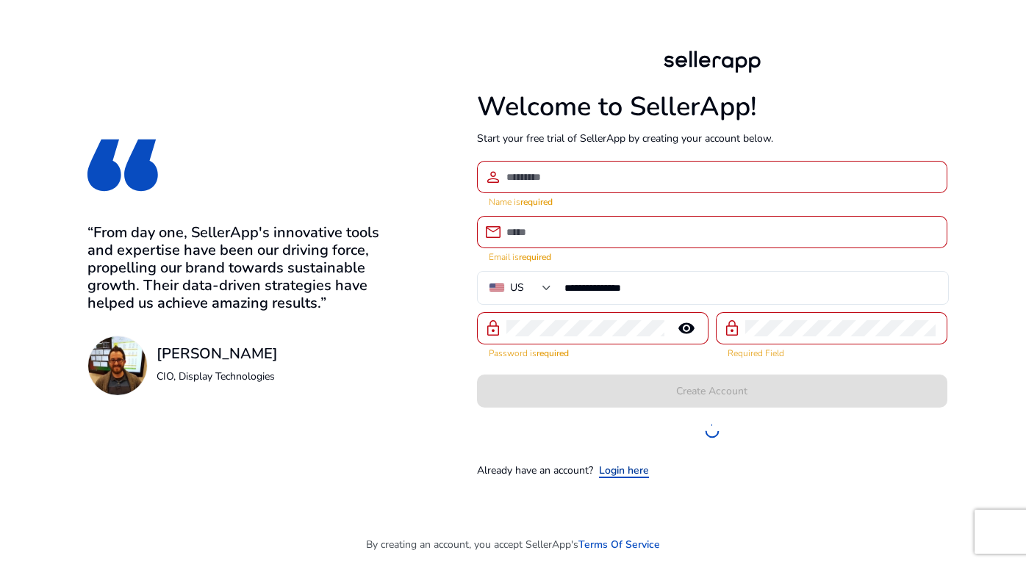
click at [617, 463] on link "Login here" at bounding box center [624, 470] width 50 height 15
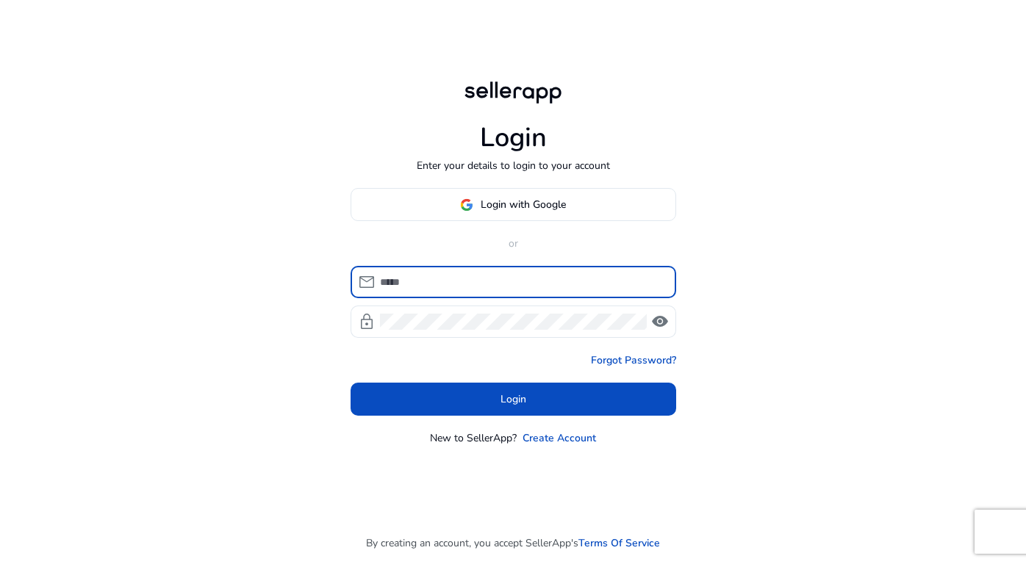
type input "**********"
click at [505, 214] on span at bounding box center [513, 204] width 324 height 35
